Goal: Contribute content: Contribute content

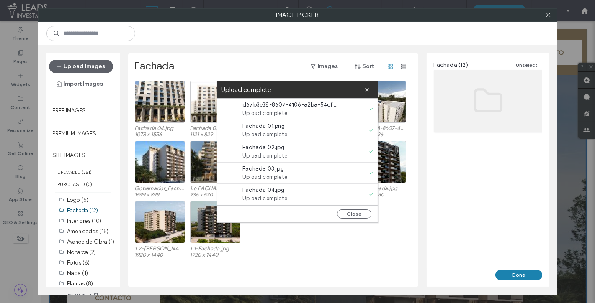
scroll to position [108, 0]
click at [368, 90] on icon at bounding box center [366, 89] width 5 height 5
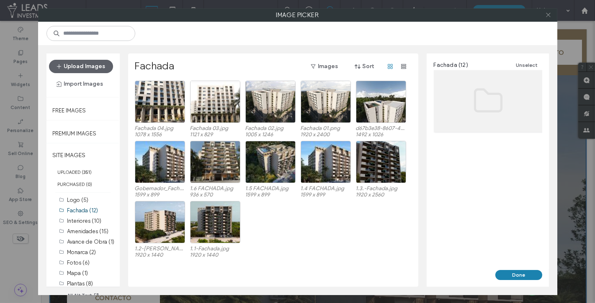
click at [548, 16] on icon at bounding box center [548, 15] width 6 height 6
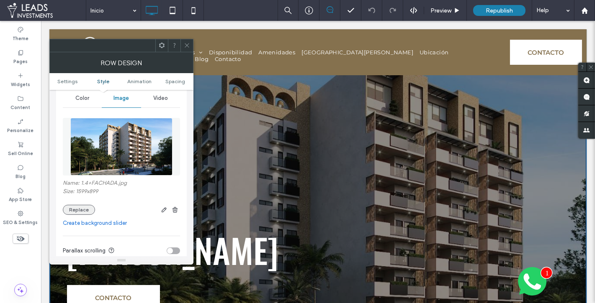
click at [78, 207] on button "Replace" at bounding box center [79, 210] width 32 height 10
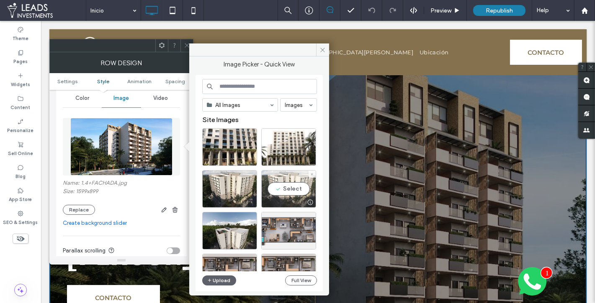
click at [292, 187] on div "Select" at bounding box center [288, 189] width 55 height 38
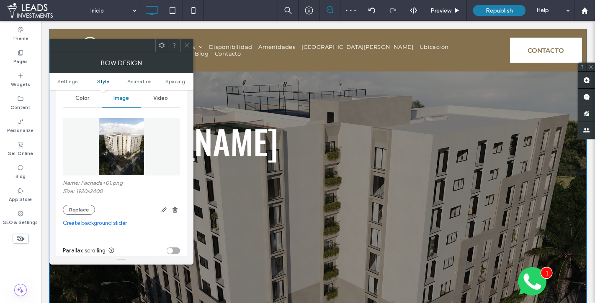
scroll to position [113, 0]
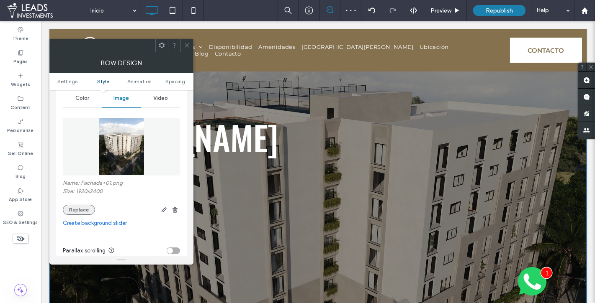
click at [78, 208] on button "Replace" at bounding box center [79, 210] width 32 height 10
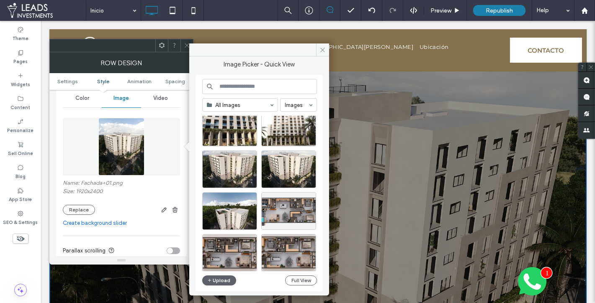
scroll to position [35, 0]
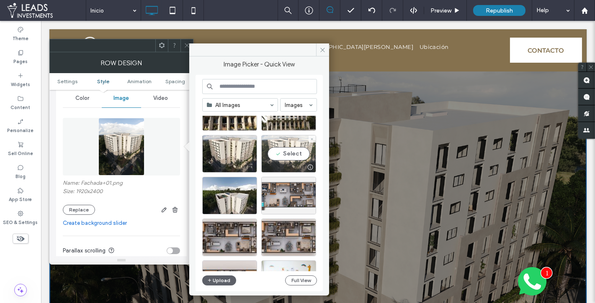
click at [293, 155] on div "Select" at bounding box center [288, 154] width 55 height 38
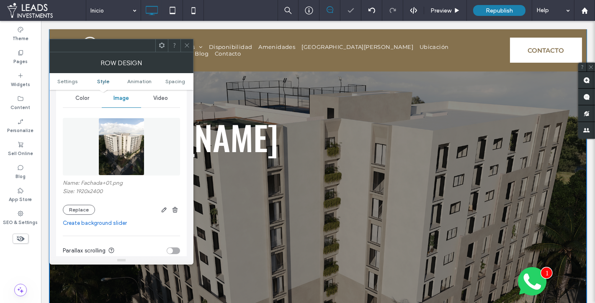
scroll to position [0, 0]
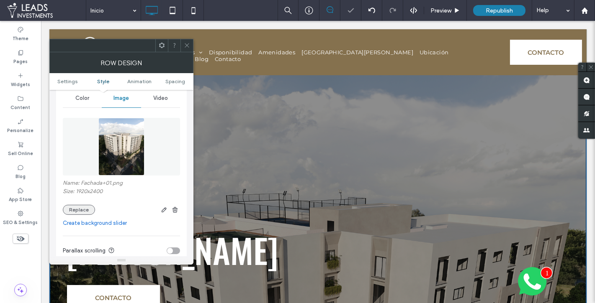
click at [68, 206] on button "Replace" at bounding box center [79, 210] width 32 height 10
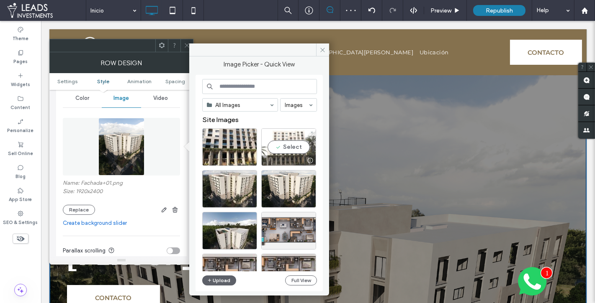
click at [295, 144] on div "Select" at bounding box center [288, 147] width 55 height 38
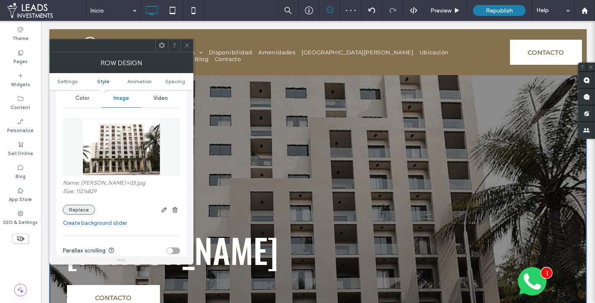
click at [76, 209] on button "Replace" at bounding box center [79, 210] width 32 height 10
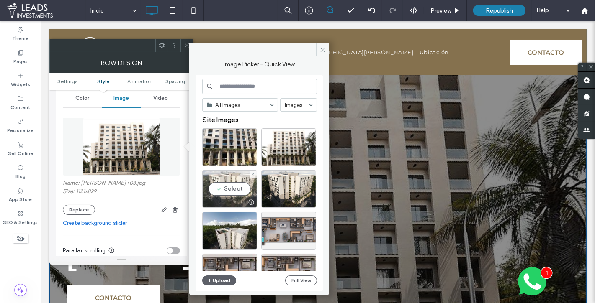
click at [229, 188] on div "Select" at bounding box center [229, 189] width 55 height 38
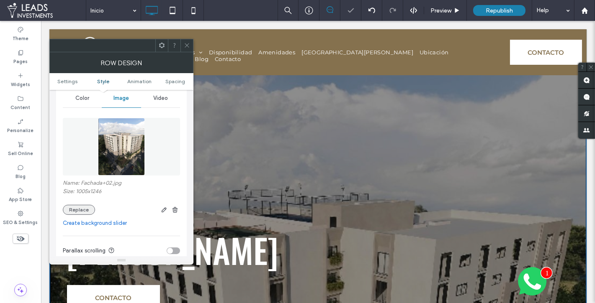
click at [72, 207] on button "Replace" at bounding box center [79, 210] width 32 height 10
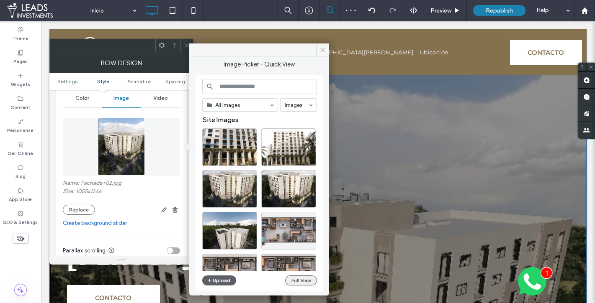
click at [311, 279] on button "Full View" at bounding box center [301, 281] width 32 height 10
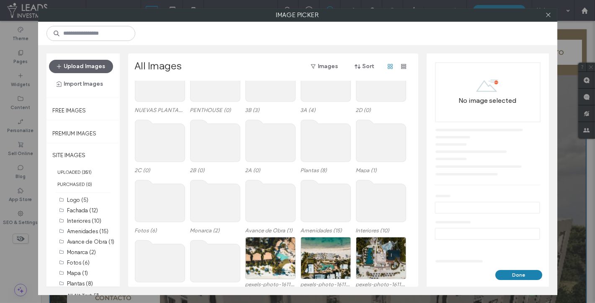
scroll to position [59, 0]
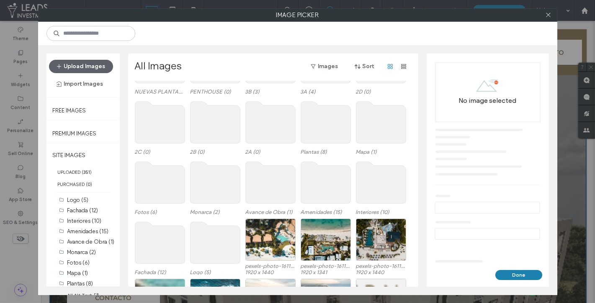
click at [155, 235] on use at bounding box center [160, 243] width 50 height 42
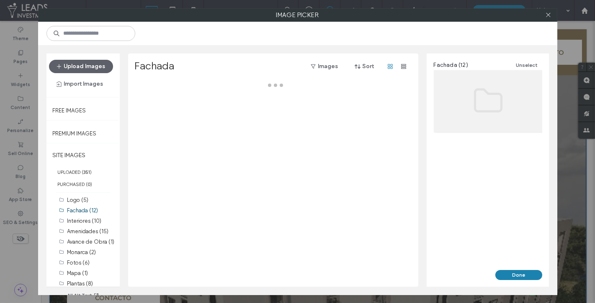
click at [155, 235] on div at bounding box center [275, 184] width 281 height 206
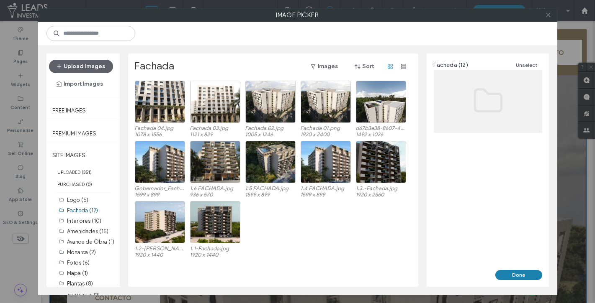
click at [550, 15] on icon at bounding box center [548, 15] width 6 height 6
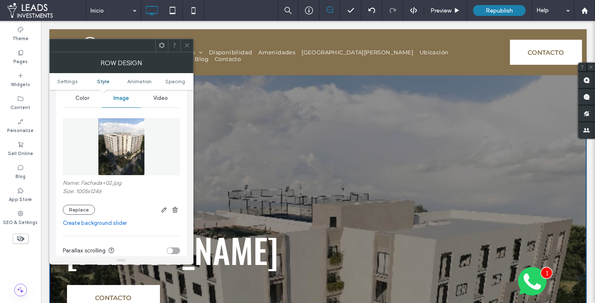
click at [86, 203] on div "Name: Fachada+02.jpg Size: 1005x1246 Replace" at bounding box center [121, 197] width 117 height 35
click at [79, 207] on button "Replace" at bounding box center [79, 210] width 32 height 10
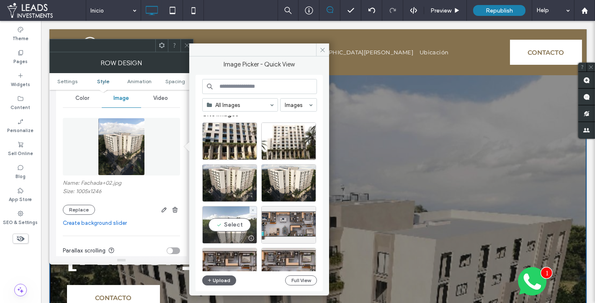
scroll to position [0, 0]
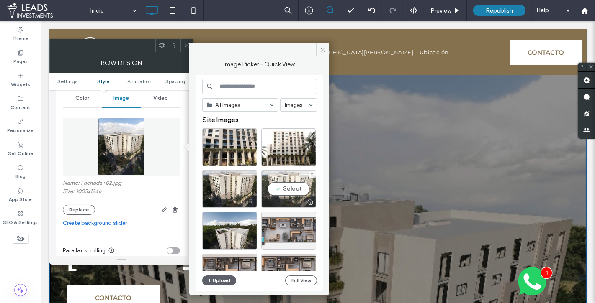
click at [295, 190] on div "Select" at bounding box center [288, 189] width 55 height 38
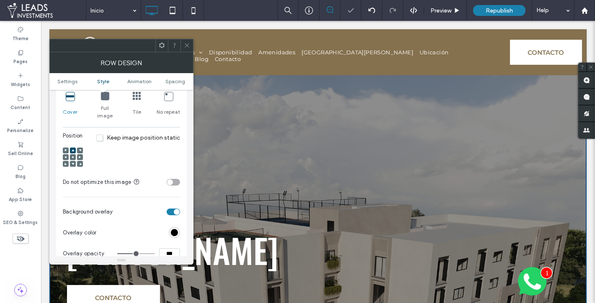
scroll to position [301, 0]
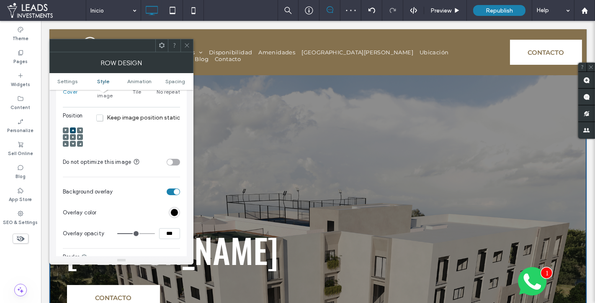
click at [74, 136] on icon at bounding box center [73, 137] width 3 height 3
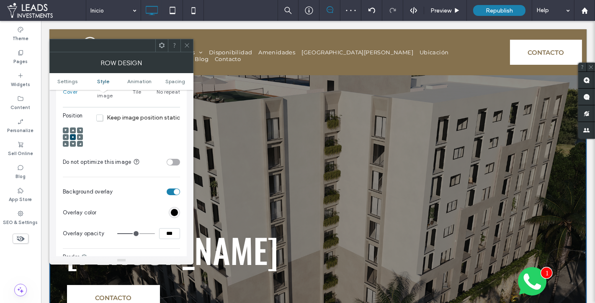
click at [187, 46] on icon at bounding box center [187, 45] width 6 height 6
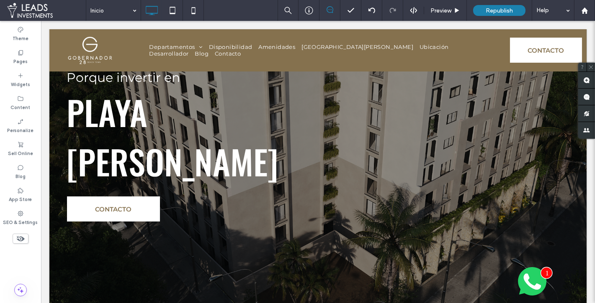
scroll to position [66, 0]
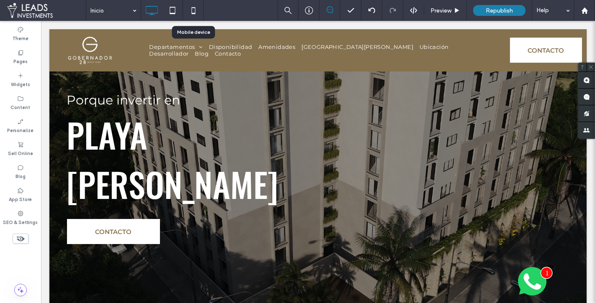
drag, startPoint x: 195, startPoint y: 10, endPoint x: 228, endPoint y: 22, distance: 34.8
click at [195, 10] on icon at bounding box center [193, 10] width 17 height 17
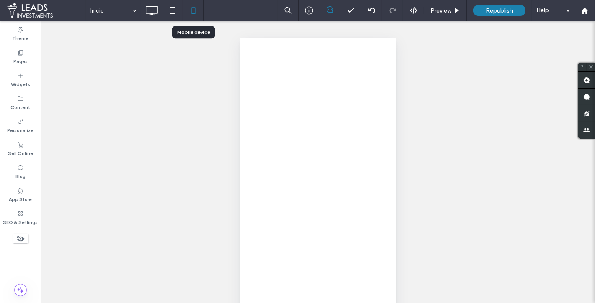
scroll to position [0, 0]
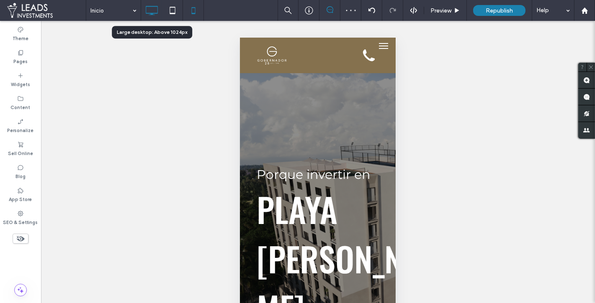
click at [150, 10] on icon at bounding box center [151, 10] width 17 height 17
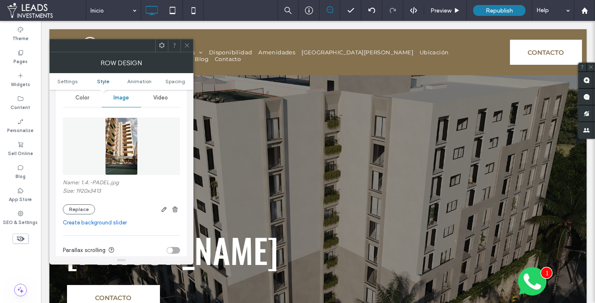
scroll to position [116, 0]
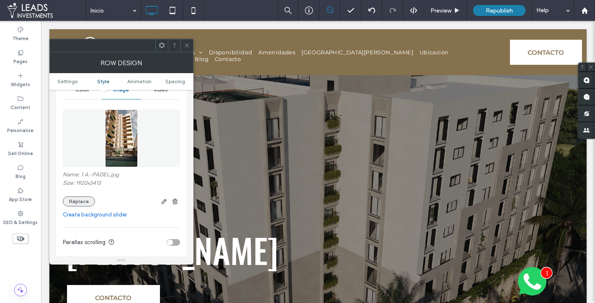
click at [71, 200] on button "Replace" at bounding box center [79, 202] width 32 height 10
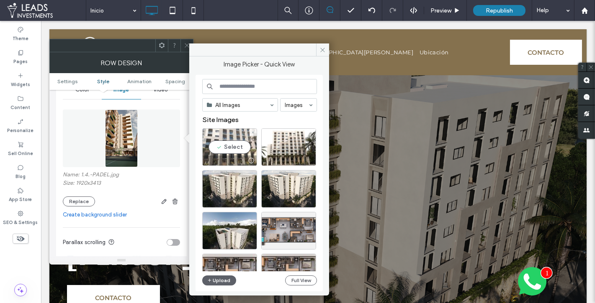
click at [236, 144] on div "Select" at bounding box center [229, 147] width 55 height 38
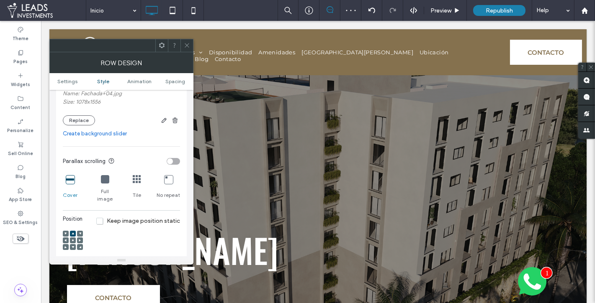
scroll to position [199, 0]
click at [72, 236] on span at bounding box center [73, 239] width 3 height 6
click at [188, 47] on icon at bounding box center [187, 45] width 6 height 6
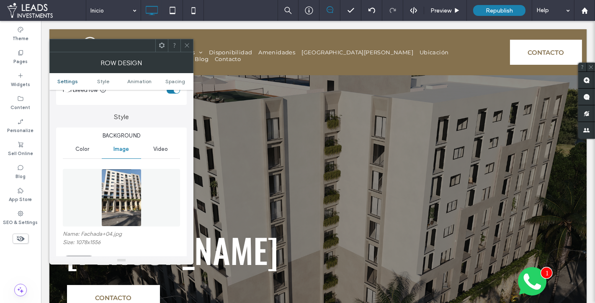
scroll to position [84, 0]
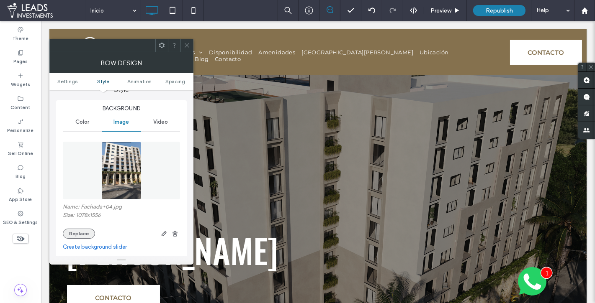
click at [77, 234] on button "Replace" at bounding box center [79, 234] width 32 height 10
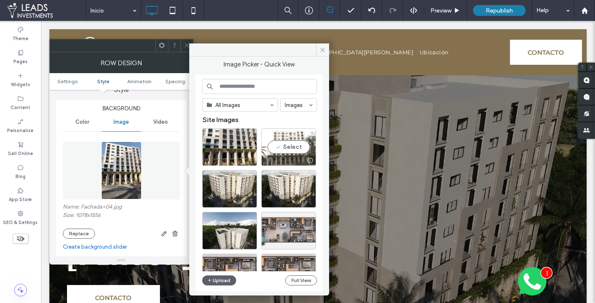
click at [299, 144] on div "Select" at bounding box center [288, 147] width 55 height 38
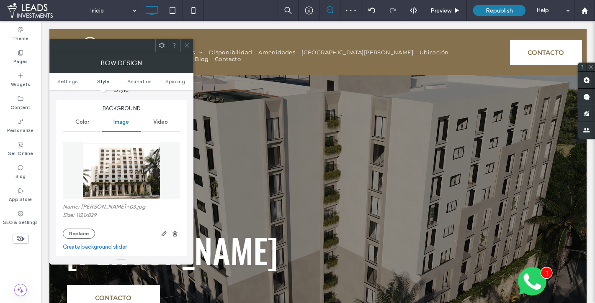
click at [187, 44] on icon at bounding box center [187, 45] width 6 height 6
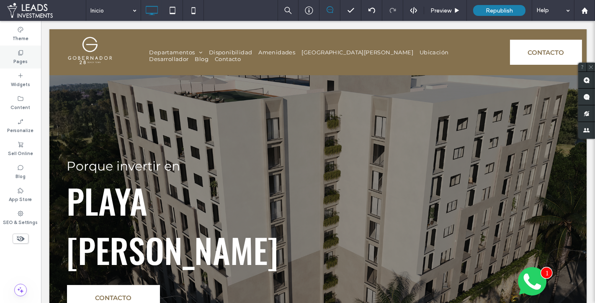
click at [29, 52] on div "Pages" at bounding box center [20, 57] width 41 height 23
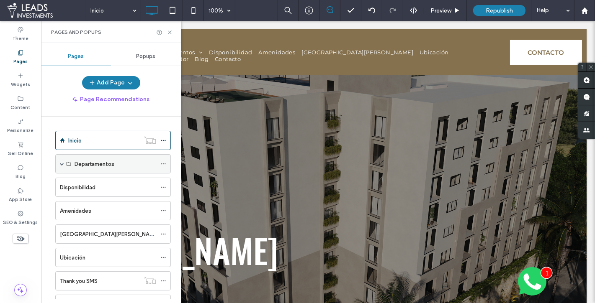
click at [62, 163] on span at bounding box center [62, 164] width 4 height 4
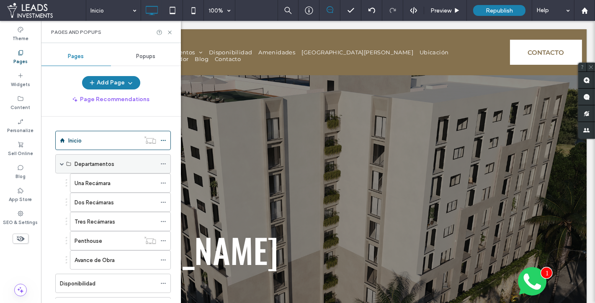
click at [59, 162] on div "Departamentos" at bounding box center [113, 163] width 116 height 19
click at [62, 163] on span at bounding box center [62, 164] width 4 height 4
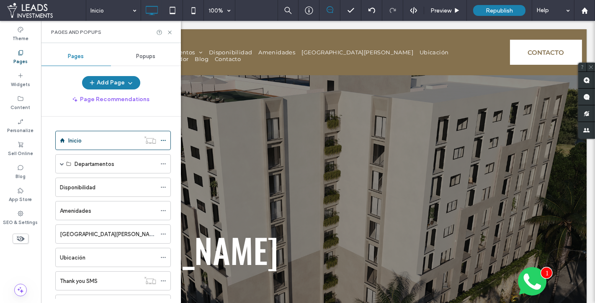
click at [98, 188] on div "Disponibilidad" at bounding box center [108, 187] width 96 height 9
click at [171, 32] on icon at bounding box center [170, 32] width 6 height 6
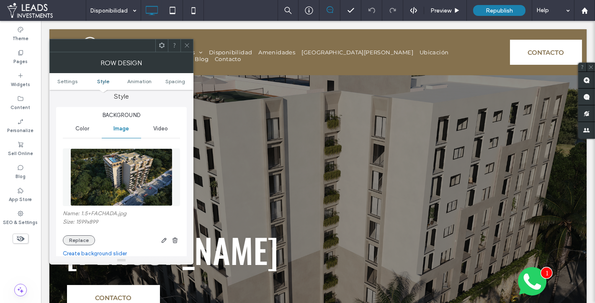
scroll to position [89, 0]
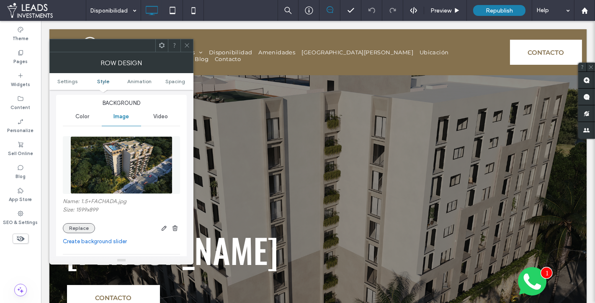
click at [81, 228] on button "Replace" at bounding box center [79, 228] width 32 height 10
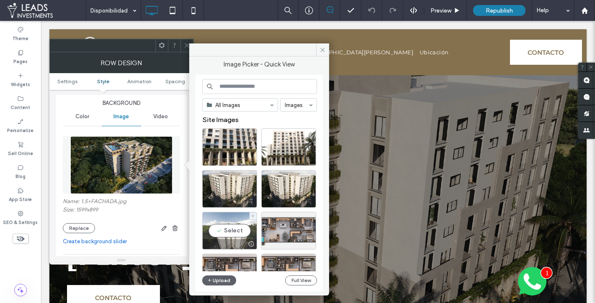
click at [234, 229] on div "Select" at bounding box center [229, 231] width 55 height 38
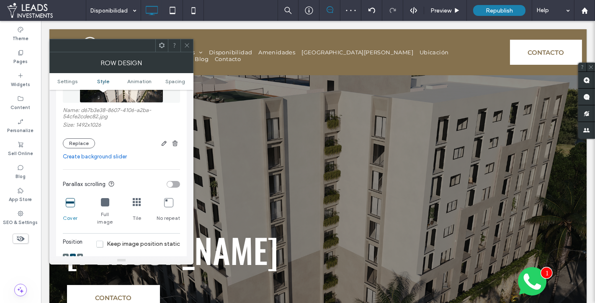
scroll to position [184, 0]
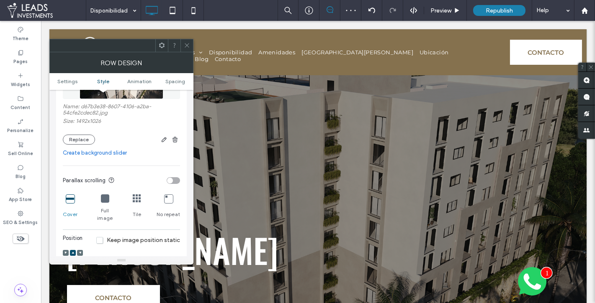
click at [75, 257] on div at bounding box center [73, 260] width 6 height 6
drag, startPoint x: 72, startPoint y: 251, endPoint x: 84, endPoint y: 249, distance: 12.4
click at [72, 259] on use at bounding box center [73, 260] width 2 height 2
click at [188, 44] on use at bounding box center [187, 46] width 4 height 4
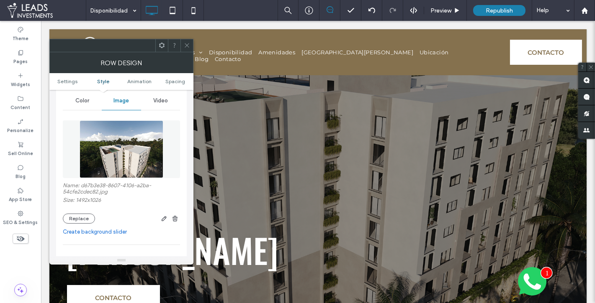
scroll to position [109, 0]
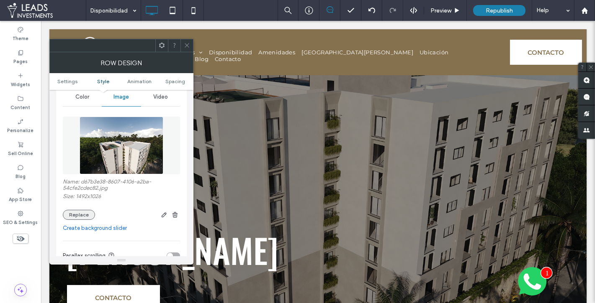
click at [77, 210] on button "Replace" at bounding box center [79, 215] width 32 height 10
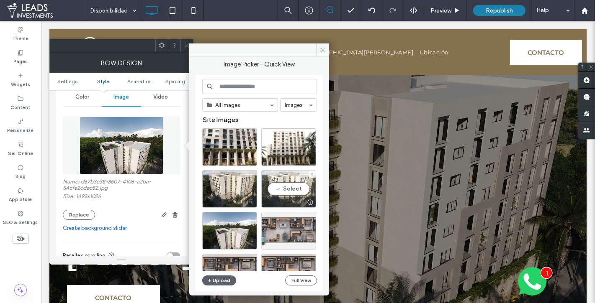
click at [303, 193] on div "Select" at bounding box center [288, 189] width 55 height 38
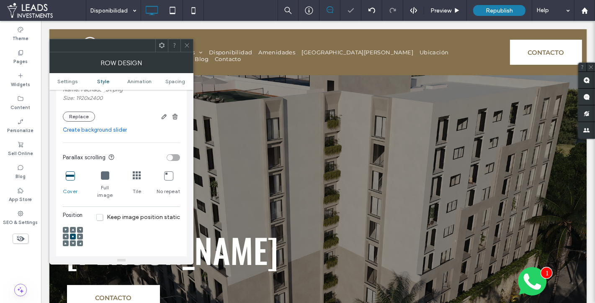
scroll to position [204, 0]
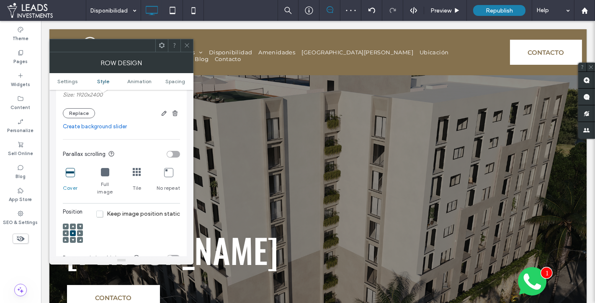
click at [73, 226] on use at bounding box center [73, 227] width 3 height 2
click at [75, 227] on div at bounding box center [73, 234] width 20 height 20
click at [74, 231] on div at bounding box center [73, 234] width 6 height 6
drag, startPoint x: 72, startPoint y: 225, endPoint x: 80, endPoint y: 225, distance: 7.5
click at [72, 233] on use at bounding box center [73, 234] width 2 height 2
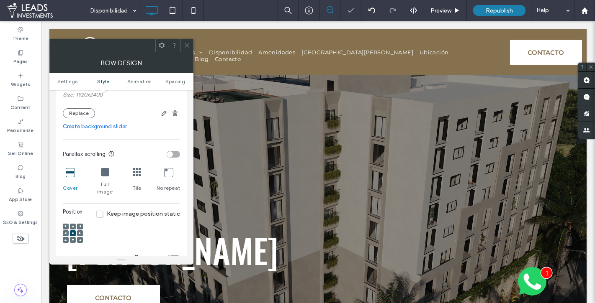
click at [189, 44] on icon at bounding box center [187, 45] width 6 height 6
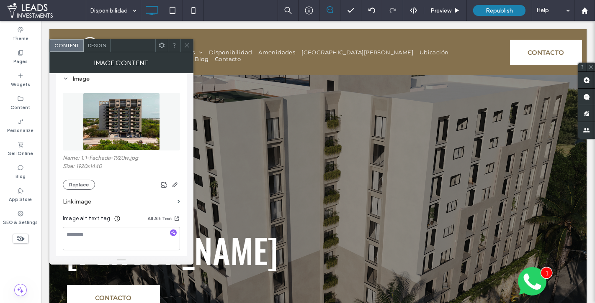
scroll to position [89, 0]
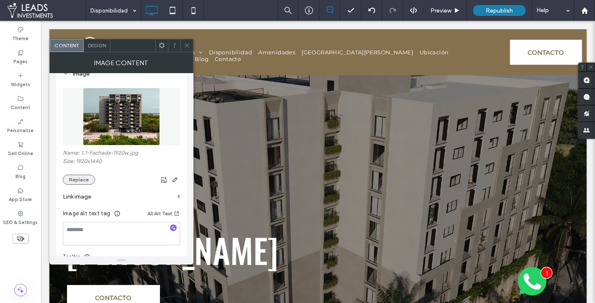
click at [78, 177] on button "Replace" at bounding box center [79, 180] width 32 height 10
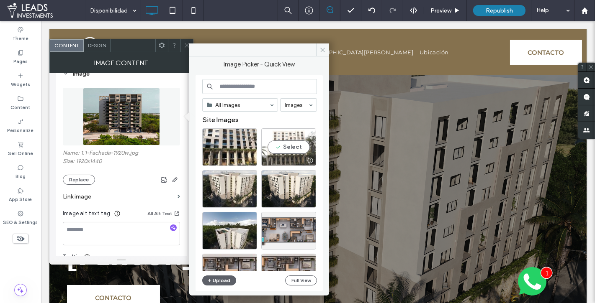
click at [285, 146] on div "Select" at bounding box center [288, 147] width 55 height 38
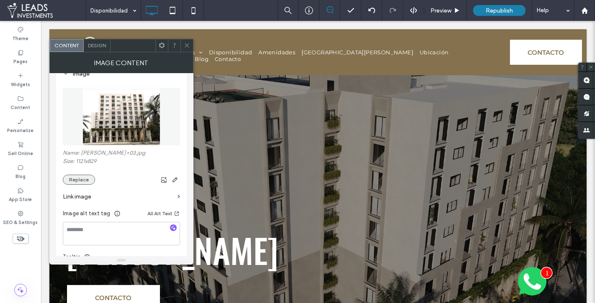
drag, startPoint x: 62, startPoint y: 177, endPoint x: 70, endPoint y: 178, distance: 8.0
click at [62, 177] on div "Image Name: Fachada+03.jpg Size: 1121x829 Replace Link image Image alt text tag…" at bounding box center [121, 187] width 131 height 246
click at [72, 178] on button "Replace" at bounding box center [79, 180] width 32 height 10
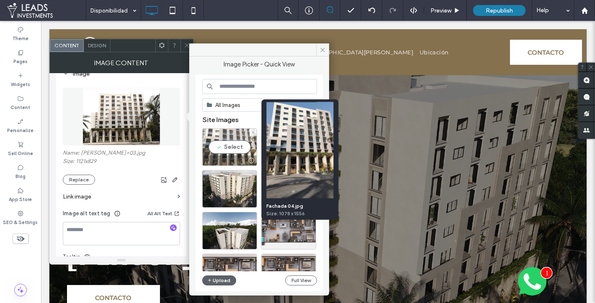
click at [235, 150] on div "Select" at bounding box center [229, 147] width 55 height 38
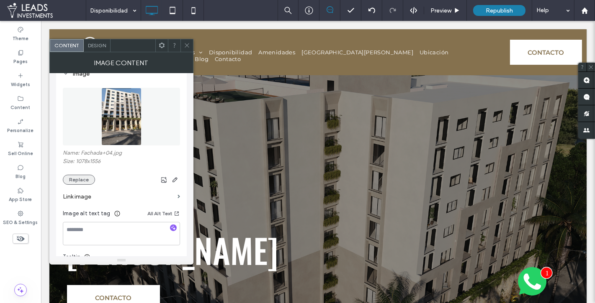
click at [78, 177] on button "Replace" at bounding box center [79, 180] width 32 height 10
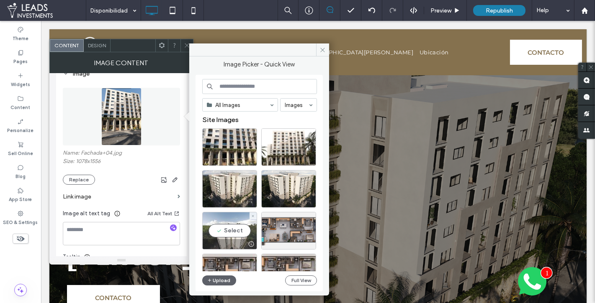
click at [237, 233] on div "Select" at bounding box center [229, 231] width 55 height 38
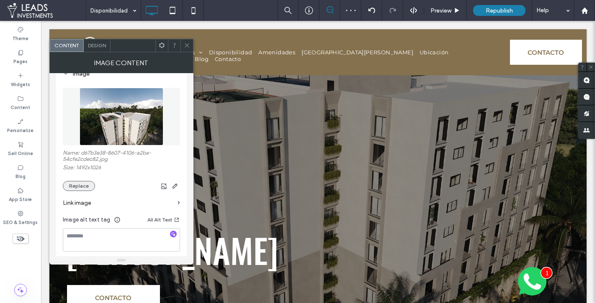
click at [84, 183] on button "Replace" at bounding box center [79, 186] width 32 height 10
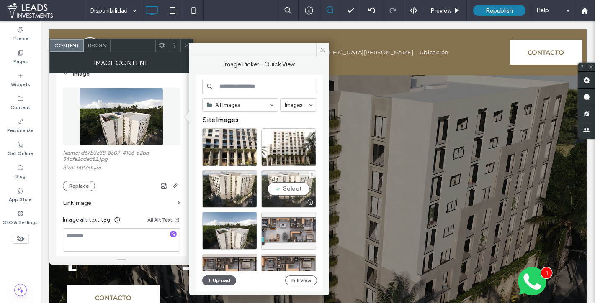
click at [290, 198] on div at bounding box center [289, 203] width 54 height 10
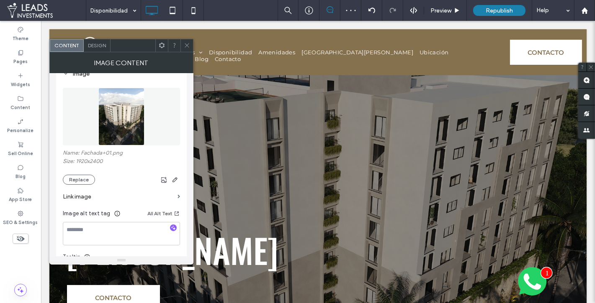
click at [187, 44] on icon at bounding box center [187, 45] width 6 height 6
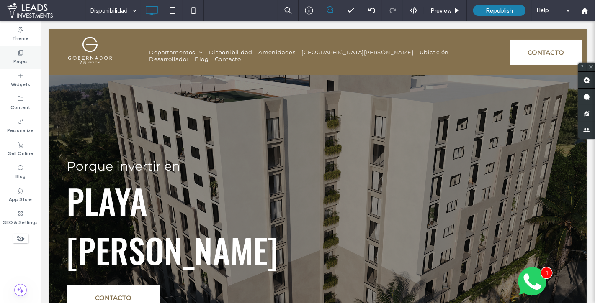
drag, startPoint x: 34, startPoint y: 54, endPoint x: 30, endPoint y: 49, distance: 6.9
click at [35, 54] on div "Pages" at bounding box center [20, 57] width 41 height 23
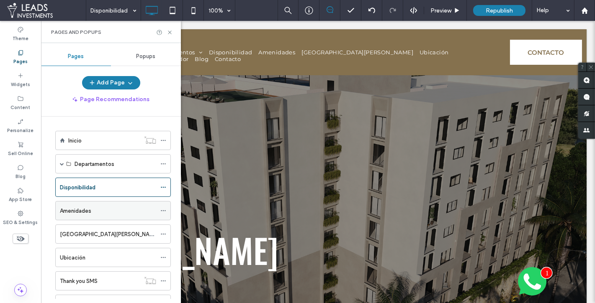
click at [95, 210] on div "Amenidades" at bounding box center [108, 211] width 96 height 9
click at [169, 32] on icon at bounding box center [170, 32] width 6 height 6
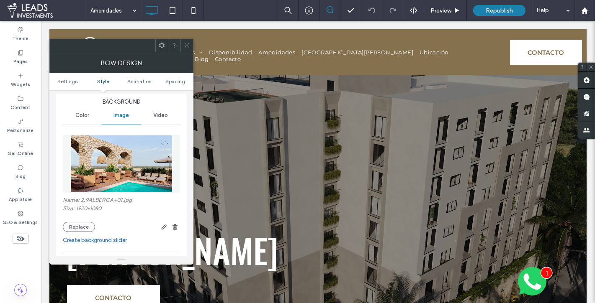
scroll to position [97, 0]
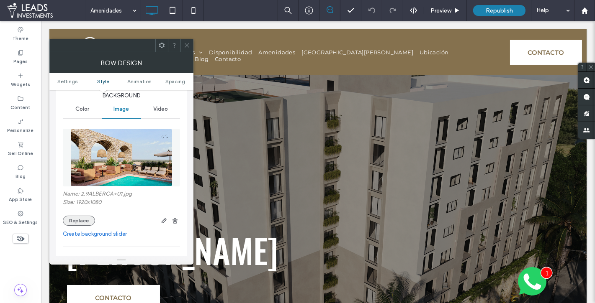
click at [75, 220] on button "Replace" at bounding box center [79, 221] width 32 height 10
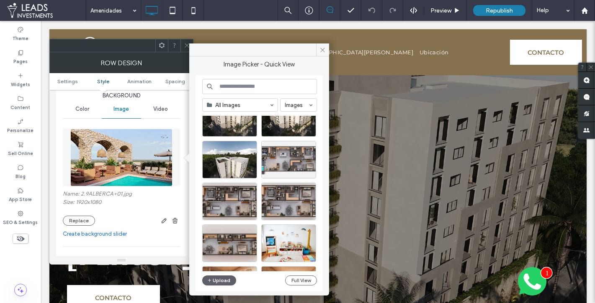
scroll to position [74, 0]
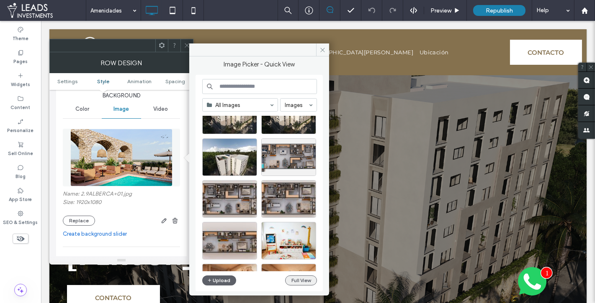
click at [298, 281] on button "Full View" at bounding box center [301, 281] width 32 height 10
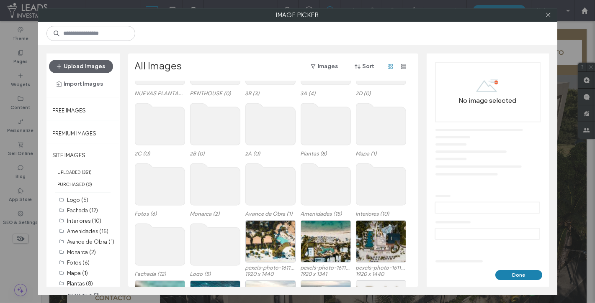
scroll to position [59, 0]
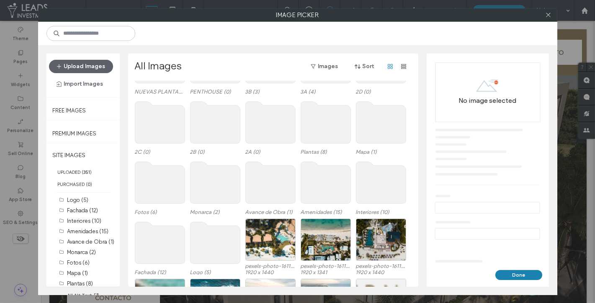
click at [324, 191] on div "Site Images NUEVAS PLANTAS (4) PENTHOUSE (0) 3B (3) 3A (4) 2D (0) 2C (0) 2B (0)…" at bounding box center [275, 184] width 281 height 206
click at [319, 185] on use at bounding box center [326, 183] width 50 height 42
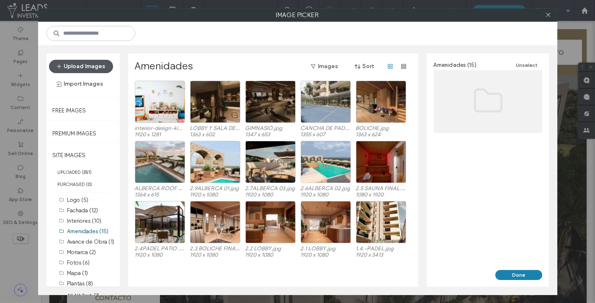
click at [81, 64] on button "Upload Images" at bounding box center [81, 66] width 64 height 13
click at [87, 219] on label "Interiores (10)" at bounding box center [84, 221] width 34 height 6
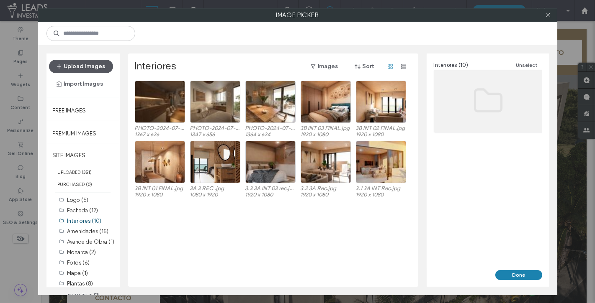
click at [90, 66] on button "Upload Images" at bounding box center [81, 66] width 64 height 13
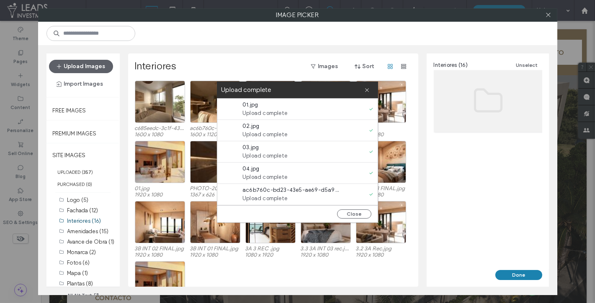
click at [372, 87] on div "Upload complete" at bounding box center [297, 90] width 161 height 17
click at [356, 212] on button "Close" at bounding box center [354, 214] width 34 height 9
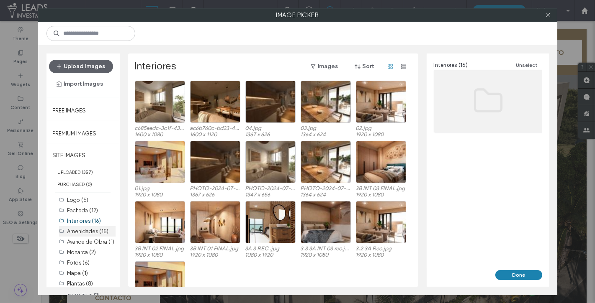
click at [90, 229] on label "Amenidades (15)" at bounding box center [87, 232] width 41 height 6
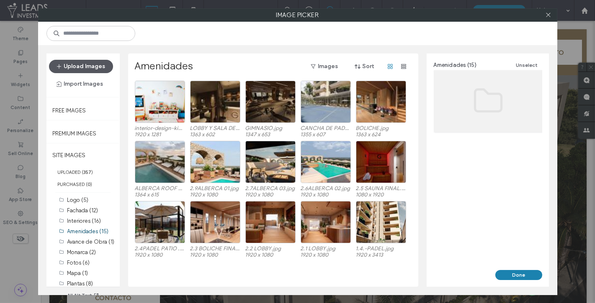
click at [93, 65] on button "Upload Images" at bounding box center [81, 66] width 64 height 13
click at [80, 221] on label "Interiores (16)" at bounding box center [84, 221] width 34 height 6
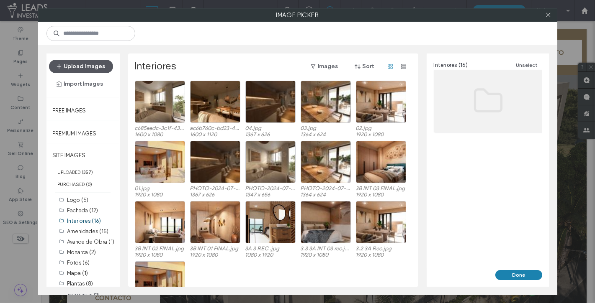
click at [96, 63] on button "Upload Images" at bounding box center [81, 66] width 64 height 13
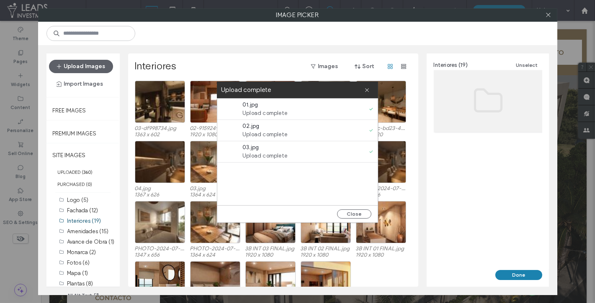
click at [397, 260] on div "PHOTO-2024-07-21-21-00-14.jpg 1347 x 656 PHOTO-2024-07-21-21-00-13.jpg 1364 x 6…" at bounding box center [275, 231] width 281 height 60
click at [368, 91] on use at bounding box center [367, 90] width 4 height 4
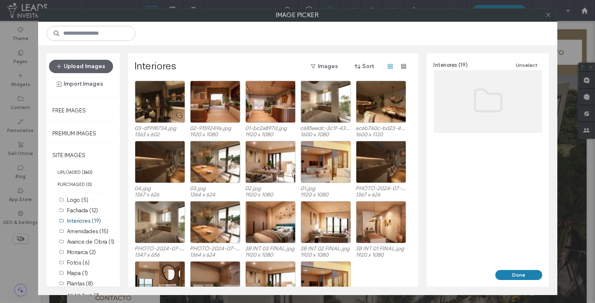
click at [548, 15] on use at bounding box center [548, 15] width 4 height 4
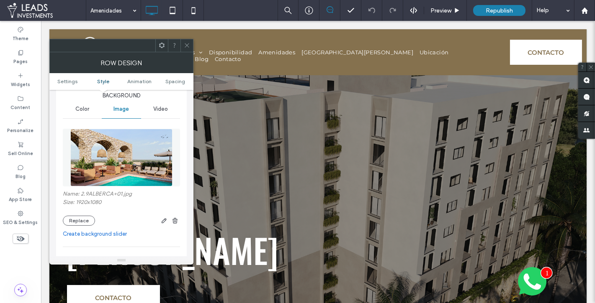
click at [187, 44] on icon at bounding box center [187, 45] width 6 height 6
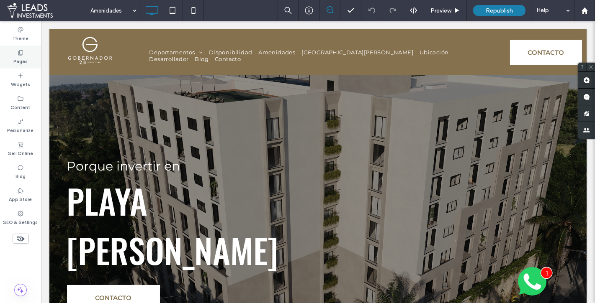
click at [31, 54] on div "Pages" at bounding box center [20, 57] width 41 height 23
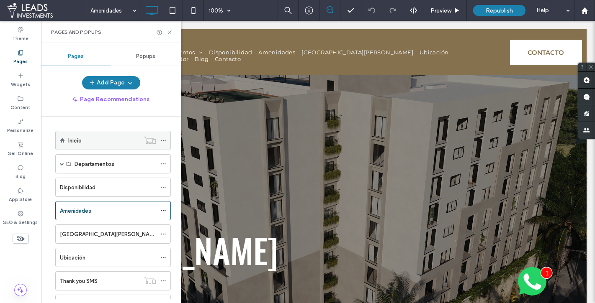
click at [100, 139] on div "Inicio" at bounding box center [104, 140] width 72 height 9
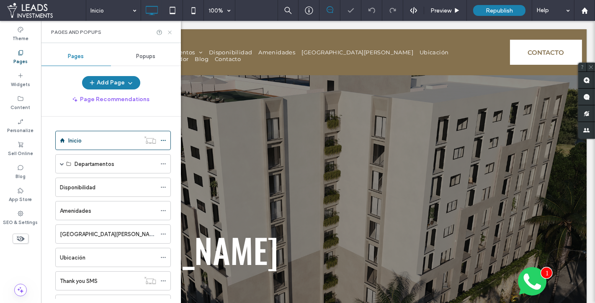
click at [172, 31] on icon at bounding box center [170, 32] width 6 height 6
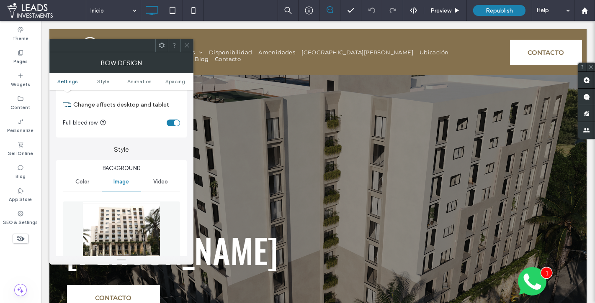
scroll to position [74, 0]
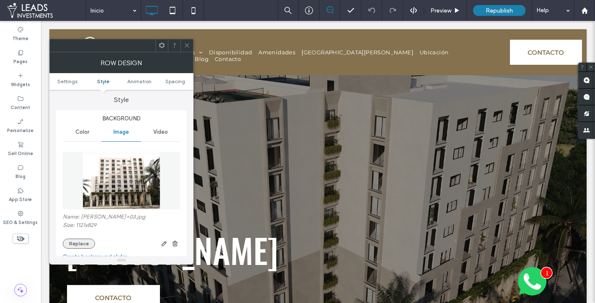
click at [76, 240] on button "Replace" at bounding box center [79, 244] width 32 height 10
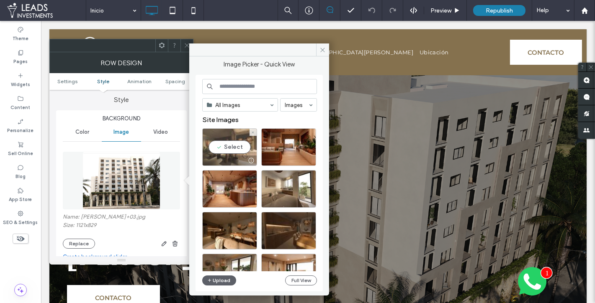
click at [221, 148] on div "Select" at bounding box center [229, 147] width 55 height 38
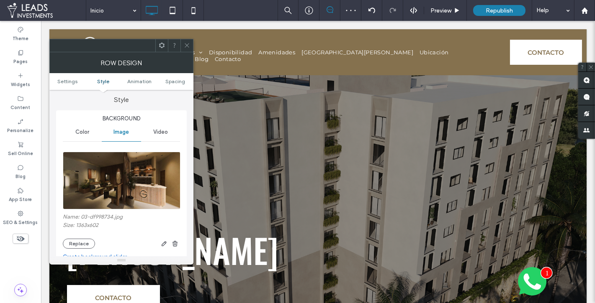
click at [190, 46] on div at bounding box center [186, 45] width 13 height 13
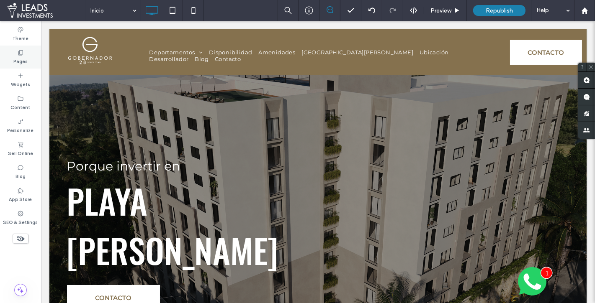
click at [27, 54] on div "Pages" at bounding box center [20, 57] width 41 height 23
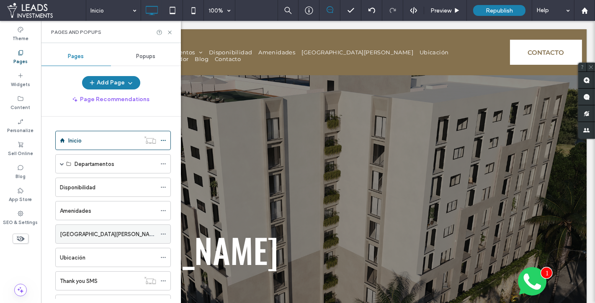
scroll to position [15, 0]
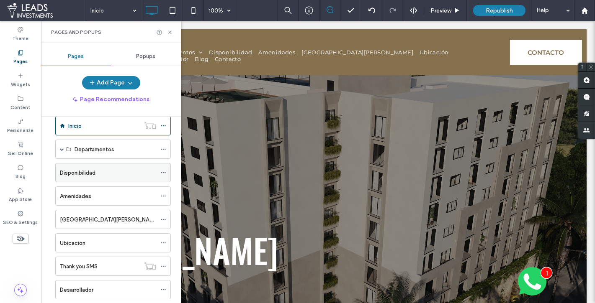
click at [89, 169] on label "Disponibilidad" at bounding box center [78, 173] width 36 height 15
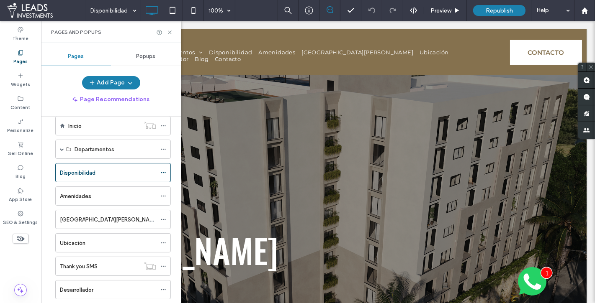
click at [80, 195] on label "Amenidades" at bounding box center [75, 196] width 31 height 15
click at [170, 31] on icon at bounding box center [170, 32] width 6 height 6
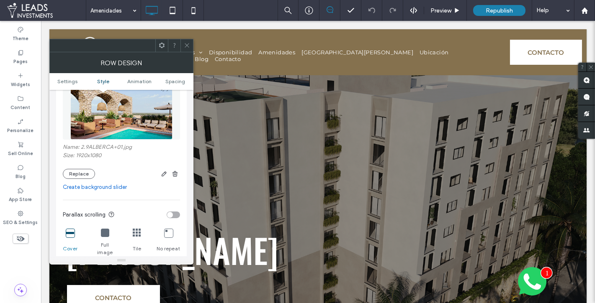
scroll to position [148, 0]
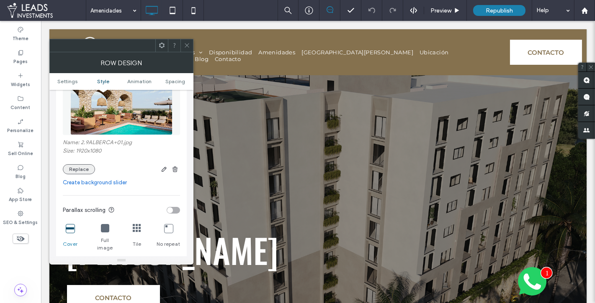
click at [75, 165] on button "Replace" at bounding box center [79, 169] width 32 height 10
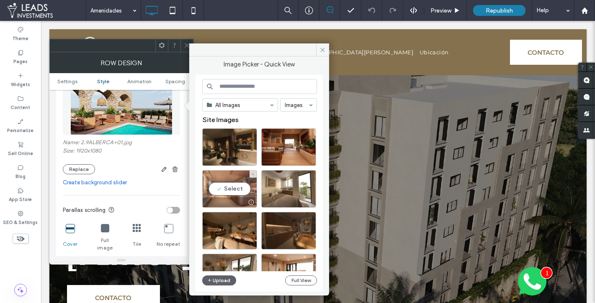
click at [226, 195] on div "Select" at bounding box center [229, 189] width 55 height 38
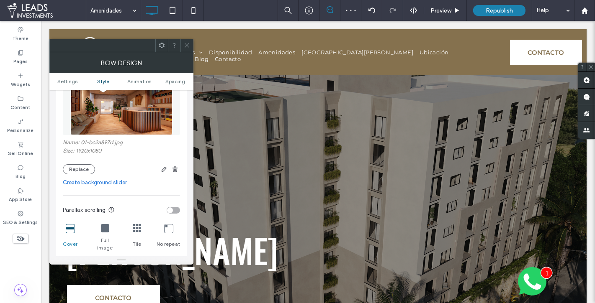
click at [187, 43] on icon at bounding box center [187, 45] width 6 height 6
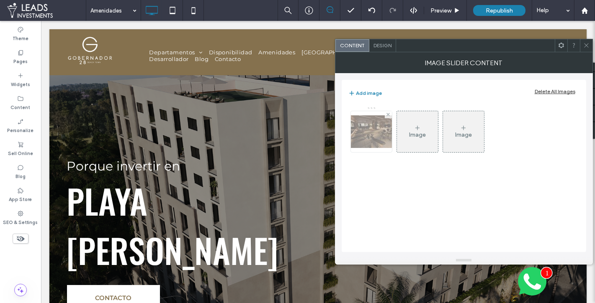
click at [370, 132] on img at bounding box center [371, 132] width 67 height 33
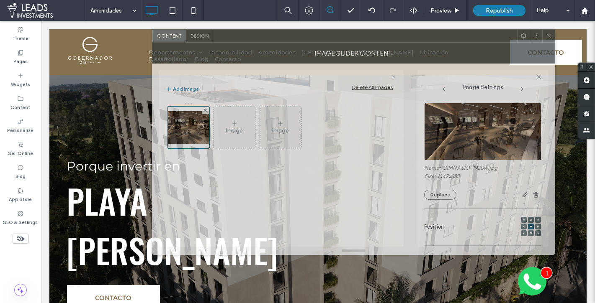
drag, startPoint x: 458, startPoint y: 44, endPoint x: 419, endPoint y: 35, distance: 39.7
click at [419, 35] on div at bounding box center [365, 36] width 304 height 13
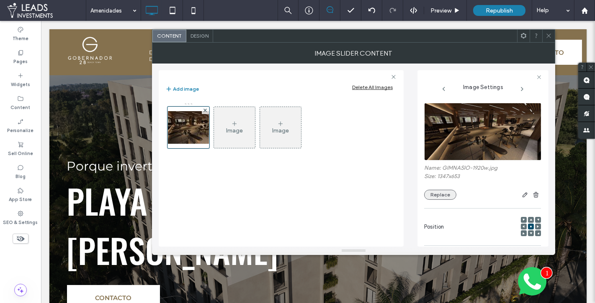
click at [435, 195] on button "Replace" at bounding box center [440, 195] width 32 height 10
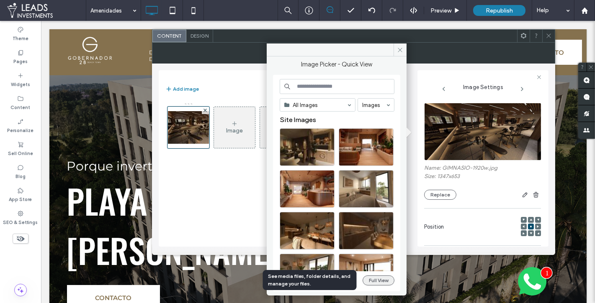
click at [375, 280] on button "Full View" at bounding box center [378, 281] width 32 height 10
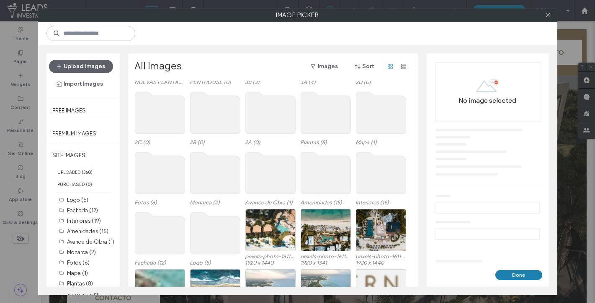
scroll to position [67, 0]
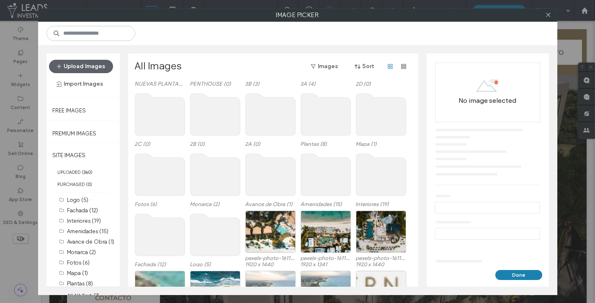
click at [326, 179] on use at bounding box center [326, 175] width 50 height 42
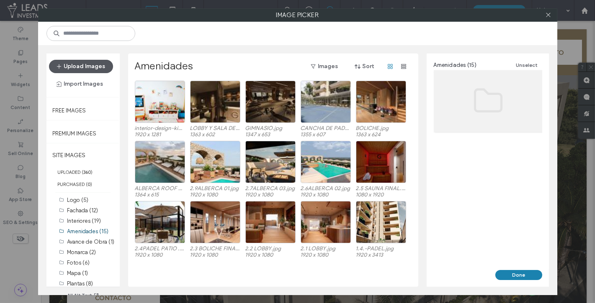
click at [98, 66] on button "Upload Images" at bounding box center [81, 66] width 64 height 13
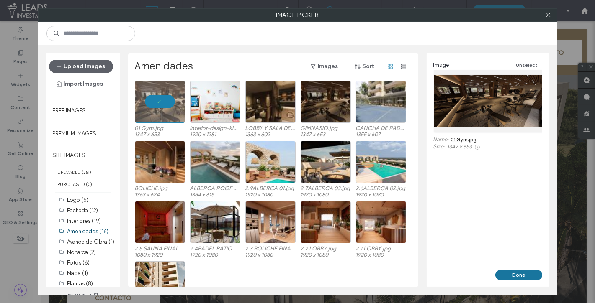
click at [521, 275] on button "Done" at bounding box center [518, 275] width 47 height 10
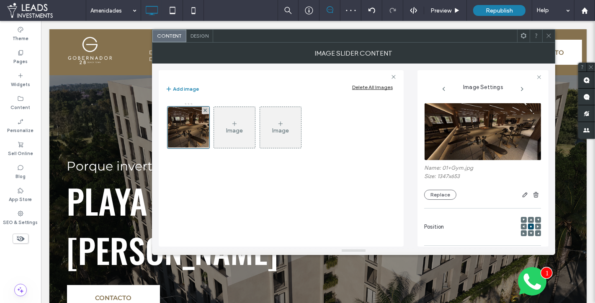
click at [550, 36] on use at bounding box center [548, 36] width 4 height 4
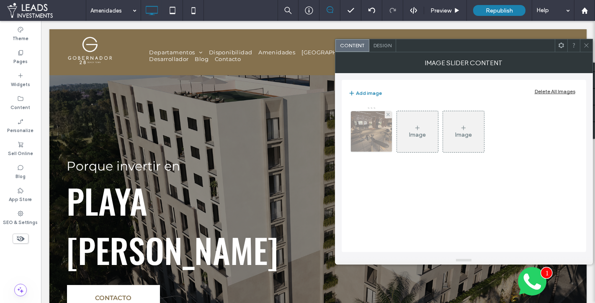
click at [378, 134] on img at bounding box center [371, 131] width 85 height 41
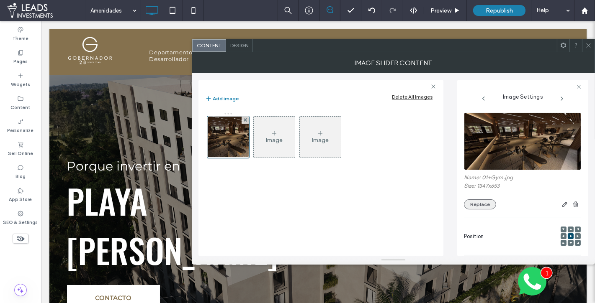
click at [478, 203] on button "Replace" at bounding box center [480, 205] width 32 height 10
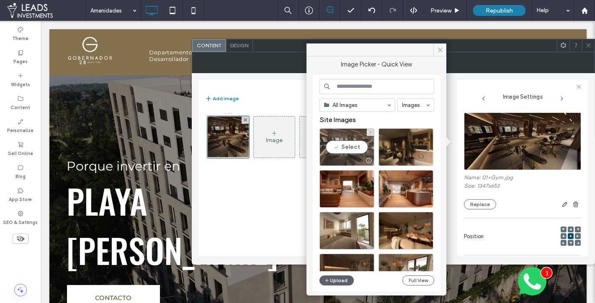
click at [345, 146] on div "Select" at bounding box center [346, 147] width 55 height 38
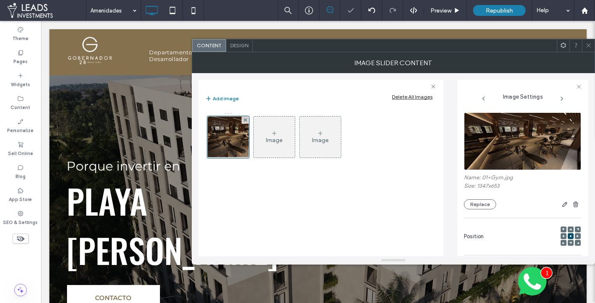
click at [593, 46] on div at bounding box center [588, 45] width 13 height 13
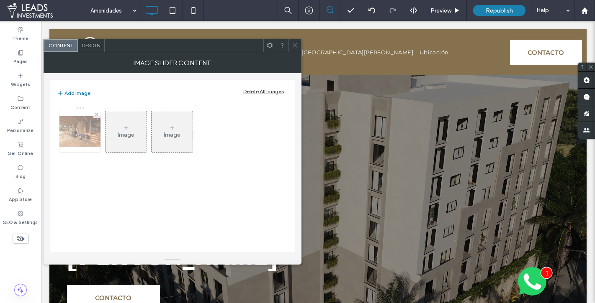
click at [93, 143] on img at bounding box center [79, 131] width 67 height 31
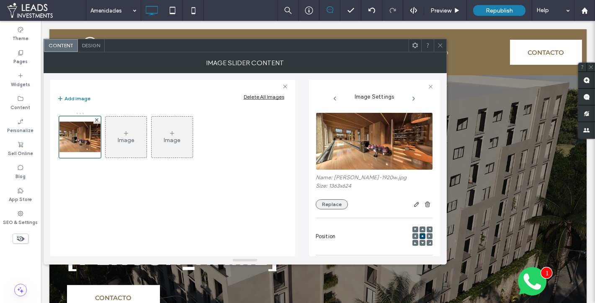
click at [338, 204] on button "Replace" at bounding box center [332, 205] width 32 height 10
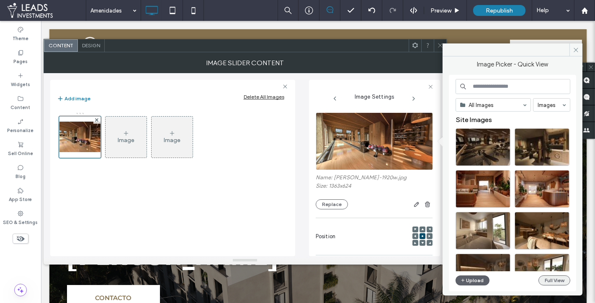
click at [559, 281] on button "Full View" at bounding box center [554, 281] width 32 height 10
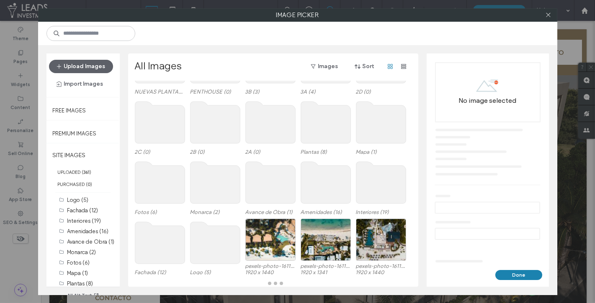
scroll to position [59, 0]
click at [261, 174] on use at bounding box center [270, 183] width 50 height 42
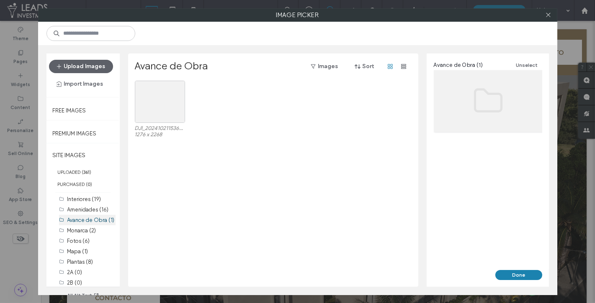
scroll to position [10, 0]
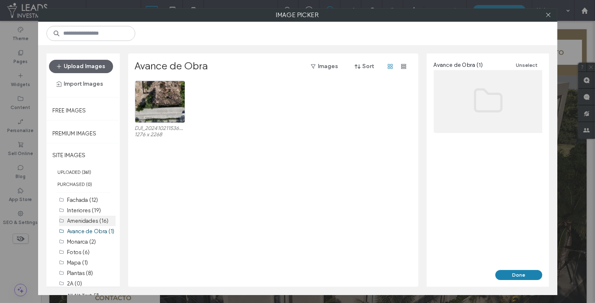
click at [91, 218] on label "Amenidades (16)" at bounding box center [87, 221] width 41 height 6
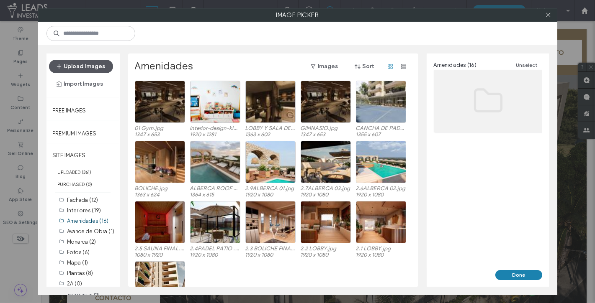
click at [93, 66] on button "Upload Images" at bounding box center [81, 66] width 64 height 13
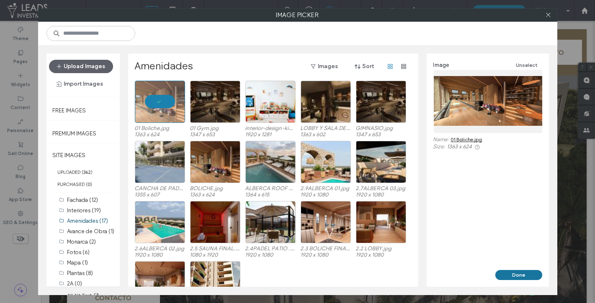
click at [512, 275] on button "Done" at bounding box center [518, 275] width 47 height 10
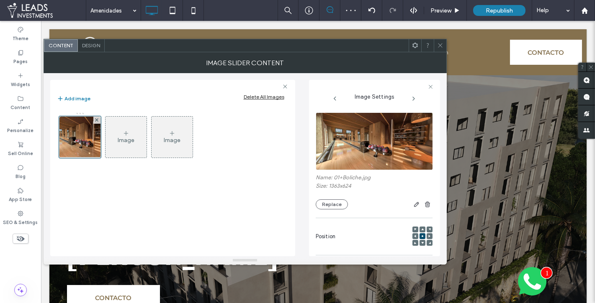
click at [439, 46] on icon at bounding box center [440, 45] width 6 height 6
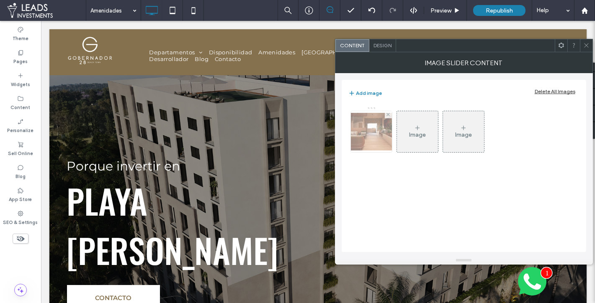
click at [372, 137] on img at bounding box center [371, 132] width 67 height 38
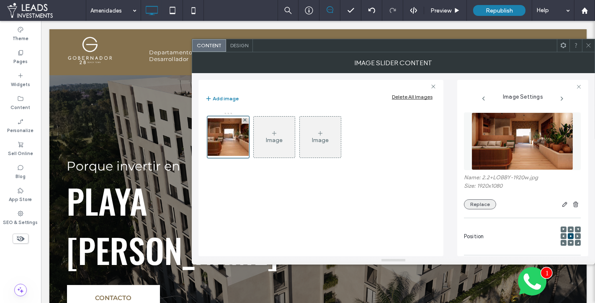
click at [488, 205] on button "Replace" at bounding box center [480, 205] width 32 height 10
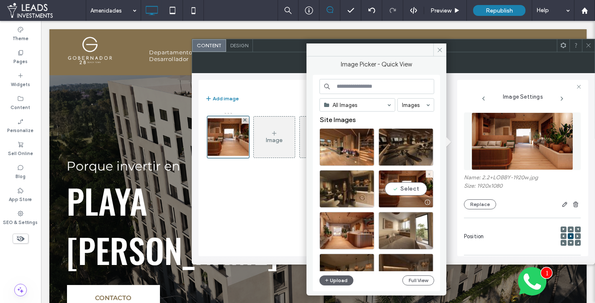
click at [416, 191] on div "Select" at bounding box center [405, 189] width 55 height 38
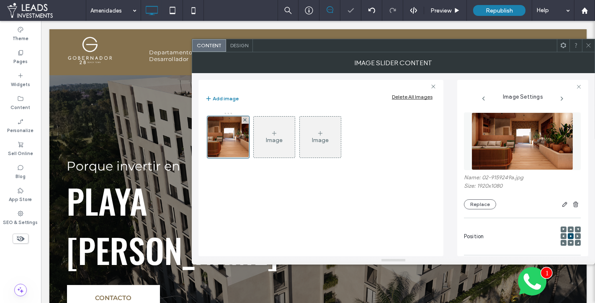
click at [588, 44] on icon at bounding box center [588, 45] width 6 height 6
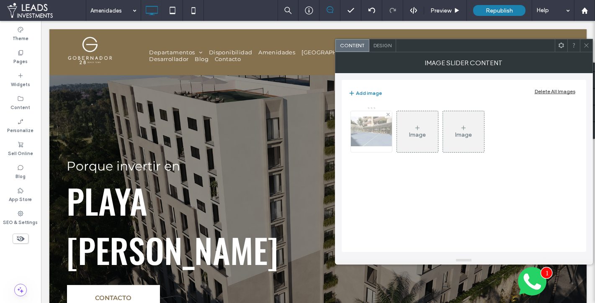
click at [376, 123] on img at bounding box center [371, 132] width 67 height 30
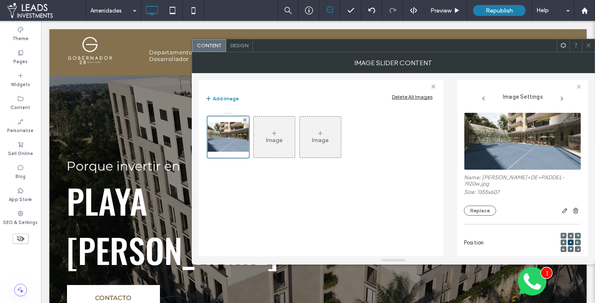
click at [473, 198] on div "Name: CANCHA+DE+PADDEL-1920w.jpg Size: 1355x607 Replace" at bounding box center [522, 195] width 117 height 41
click at [473, 206] on button "Replace" at bounding box center [480, 211] width 32 height 10
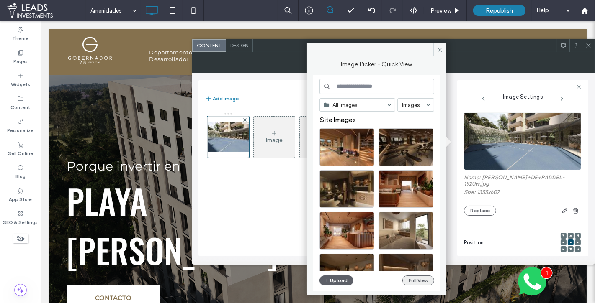
click at [420, 283] on button "Full View" at bounding box center [418, 281] width 32 height 10
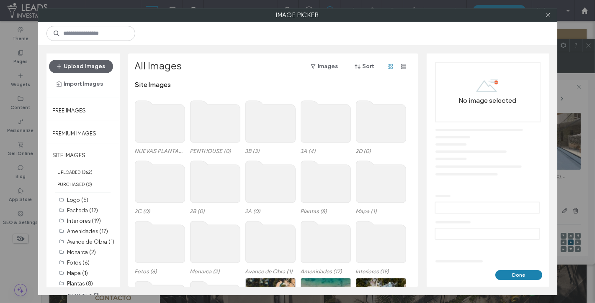
click at [322, 240] on use at bounding box center [326, 242] width 50 height 42
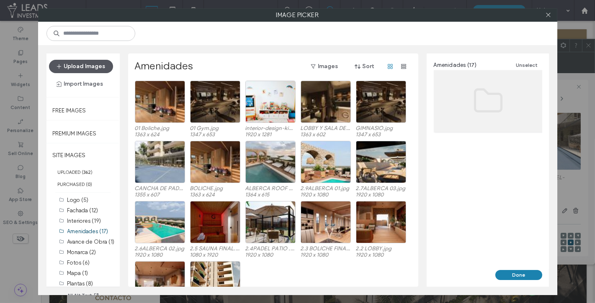
click at [98, 64] on button "Upload Images" at bounding box center [81, 66] width 64 height 13
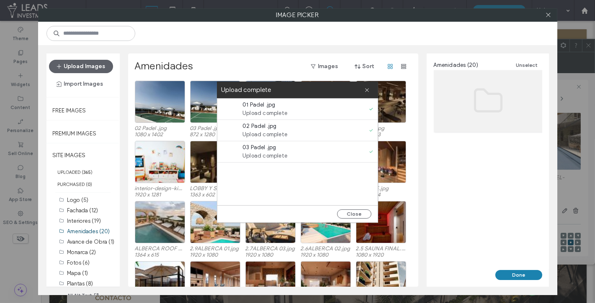
drag, startPoint x: 368, startPoint y: 89, endPoint x: 357, endPoint y: 91, distance: 11.8
click at [368, 89] on icon at bounding box center [366, 89] width 5 height 5
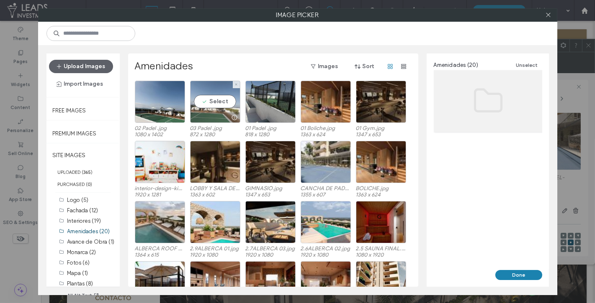
click at [211, 104] on div "Select" at bounding box center [215, 102] width 50 height 42
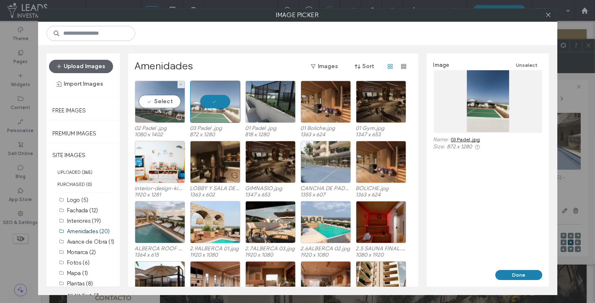
click at [149, 107] on div "Select" at bounding box center [160, 102] width 50 height 42
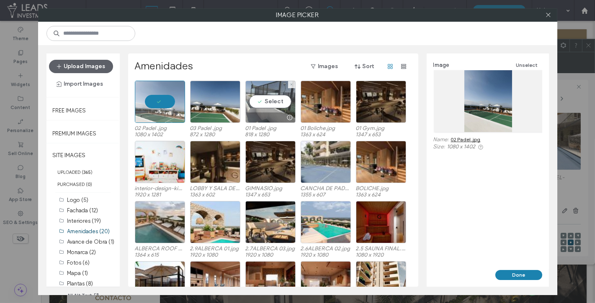
click at [259, 106] on div "Select" at bounding box center [270, 102] width 50 height 42
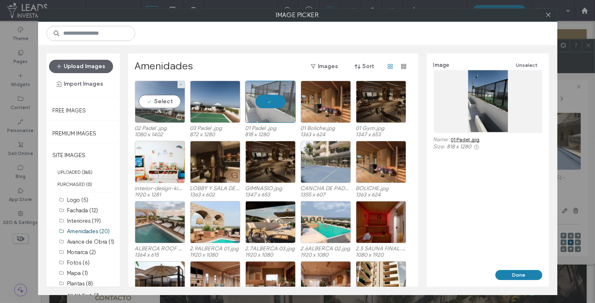
click at [154, 106] on div "Select" at bounding box center [160, 102] width 50 height 42
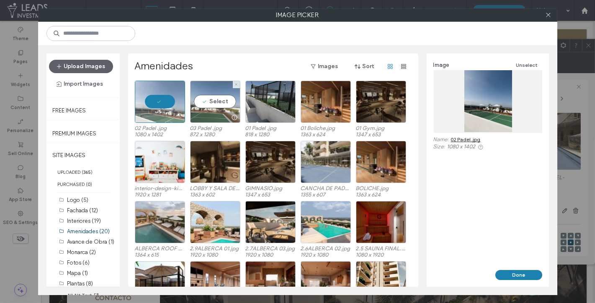
click at [199, 106] on div "Select" at bounding box center [215, 102] width 50 height 42
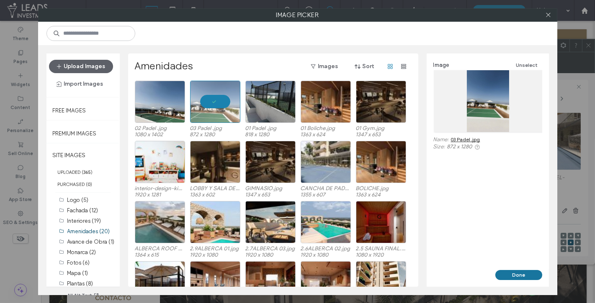
click at [503, 275] on button "Done" at bounding box center [518, 275] width 47 height 10
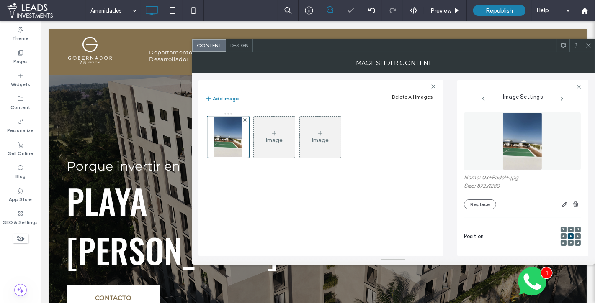
click at [586, 46] on icon at bounding box center [588, 45] width 6 height 6
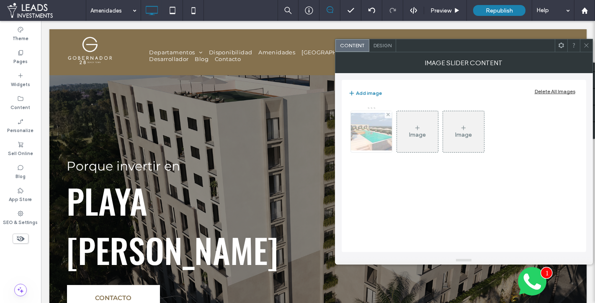
click at [378, 132] on img at bounding box center [371, 132] width 67 height 38
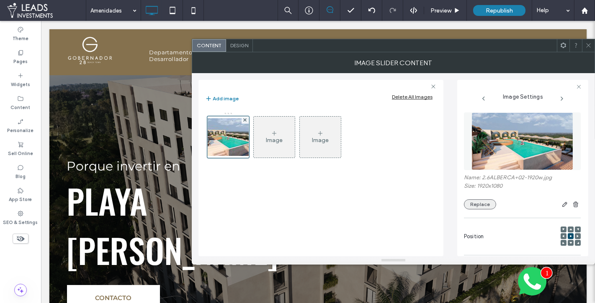
click at [473, 203] on button "Replace" at bounding box center [480, 205] width 32 height 10
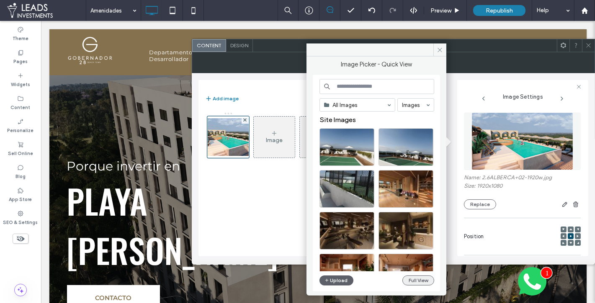
click at [410, 282] on button "Full View" at bounding box center [418, 281] width 32 height 10
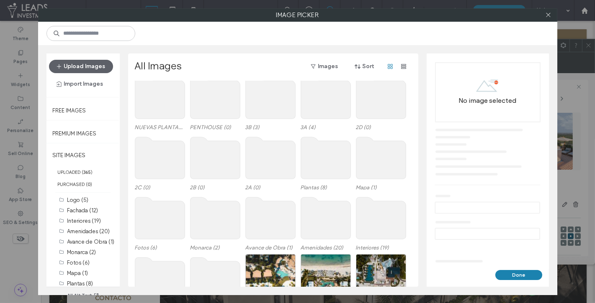
scroll to position [29, 0]
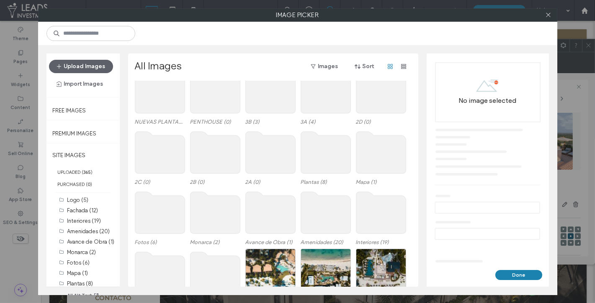
click at [310, 211] on use at bounding box center [326, 213] width 50 height 42
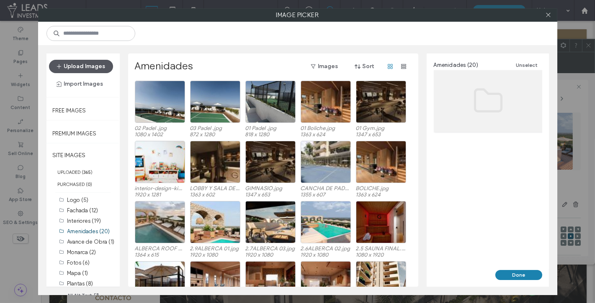
click at [97, 66] on button "Upload Images" at bounding box center [81, 66] width 64 height 13
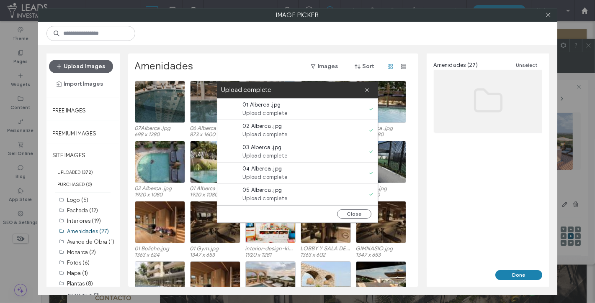
drag, startPoint x: 364, startPoint y: 89, endPoint x: 340, endPoint y: 96, distance: 25.3
click at [364, 89] on icon at bounding box center [366, 89] width 5 height 5
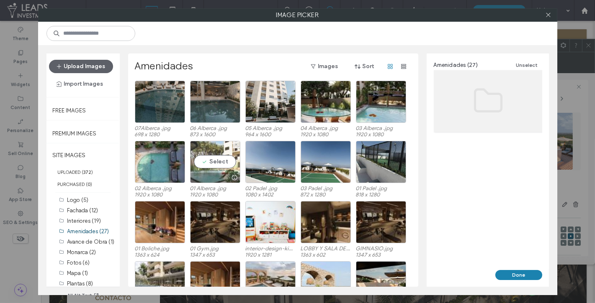
click at [203, 165] on div "Select" at bounding box center [215, 162] width 50 height 42
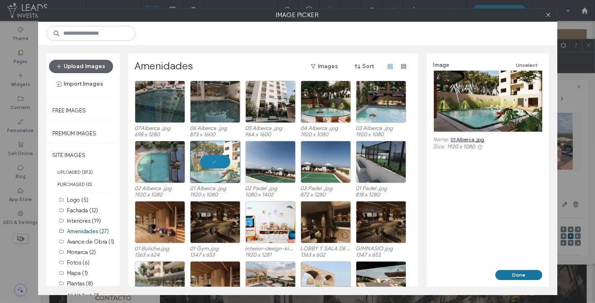
click at [514, 274] on button "Done" at bounding box center [518, 275] width 47 height 10
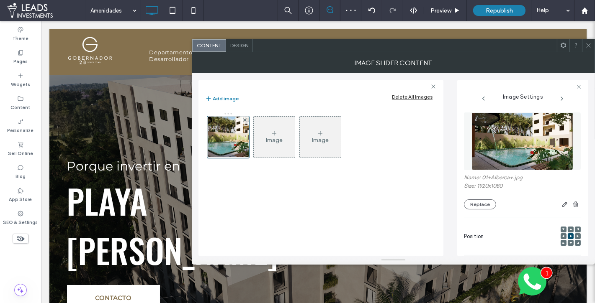
click at [590, 42] on icon at bounding box center [588, 45] width 6 height 6
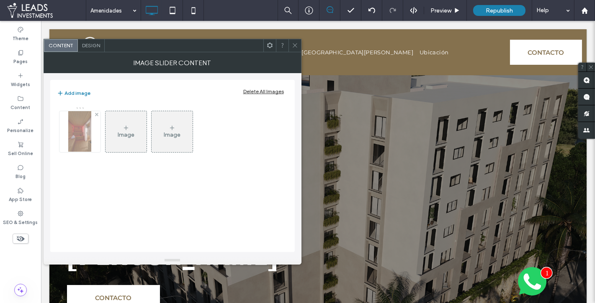
click at [87, 138] on img at bounding box center [79, 131] width 23 height 41
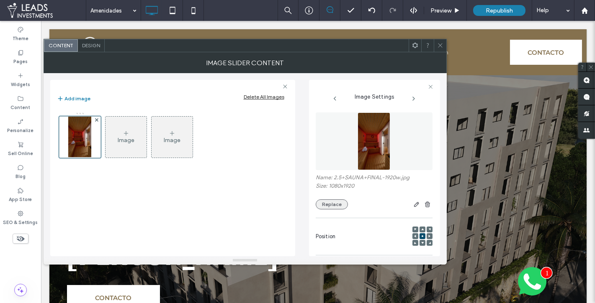
click at [331, 201] on button "Replace" at bounding box center [332, 205] width 32 height 10
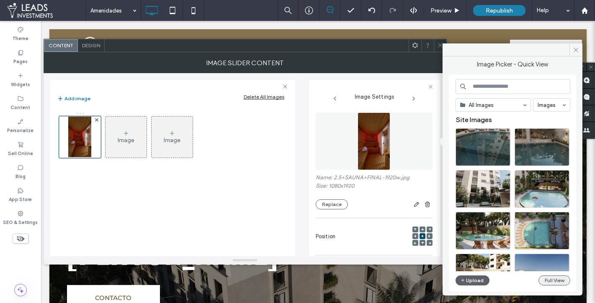
click at [556, 280] on button "Full View" at bounding box center [554, 281] width 32 height 10
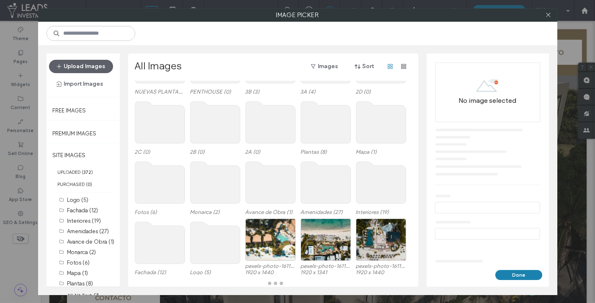
scroll to position [59, 0]
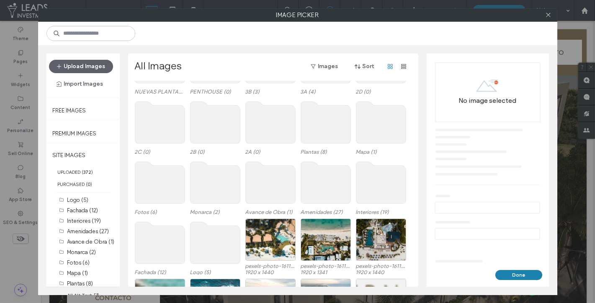
click at [325, 180] on use at bounding box center [326, 183] width 50 height 42
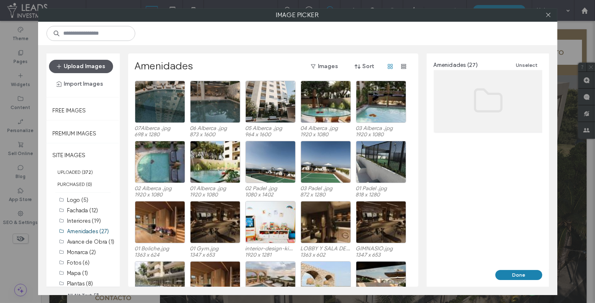
click at [92, 65] on button "Upload Images" at bounding box center [81, 66] width 64 height 13
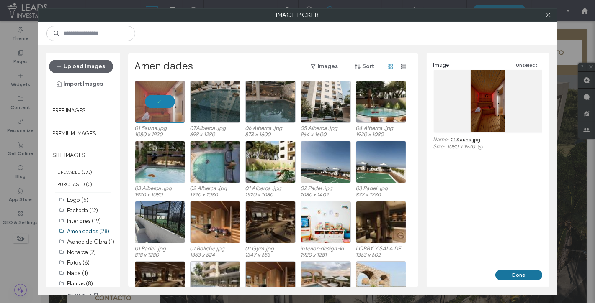
click at [525, 275] on button "Done" at bounding box center [518, 275] width 47 height 10
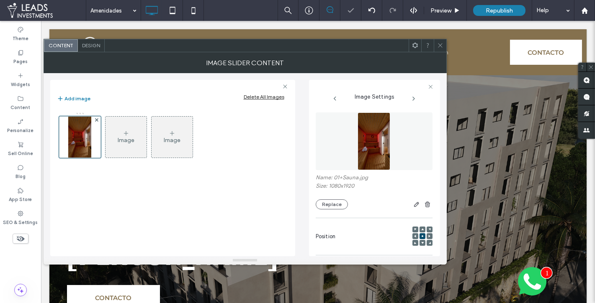
click at [440, 48] on icon at bounding box center [440, 45] width 6 height 6
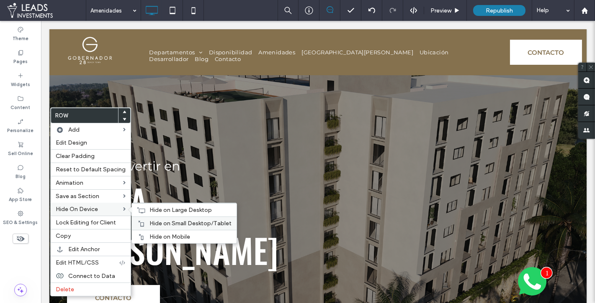
drag, startPoint x: 171, startPoint y: 236, endPoint x: 161, endPoint y: 222, distance: 16.5
click at [171, 236] on span "Hide on Mobile" at bounding box center [169, 237] width 41 height 7
click at [161, 223] on span "Hide on Small Desktop/Tablet" at bounding box center [190, 223] width 82 height 7
click at [180, 208] on span "Hide on Large Desktop" at bounding box center [180, 210] width 62 height 7
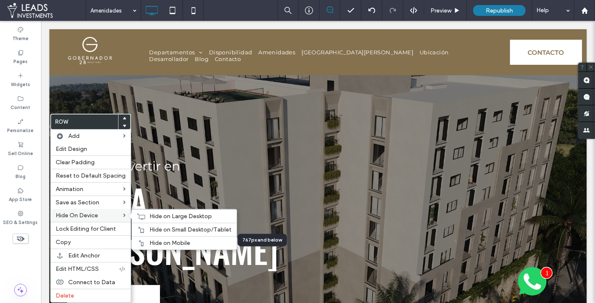
drag, startPoint x: 156, startPoint y: 236, endPoint x: 119, endPoint y: 212, distance: 44.1
click at [156, 236] on div "Hide on Mobile" at bounding box center [184, 242] width 105 height 13
click at [155, 228] on span "Hide on Small Desktop/Tablet" at bounding box center [190, 229] width 82 height 7
click at [155, 216] on span "Hide on Large Desktop" at bounding box center [180, 216] width 62 height 7
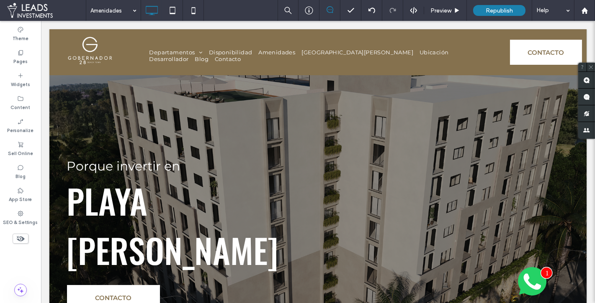
click at [21, 239] on use at bounding box center [21, 238] width 8 height 5
click at [22, 240] on use at bounding box center [20, 238] width 8 height 5
click at [26, 58] on label "Pages" at bounding box center [20, 60] width 14 height 9
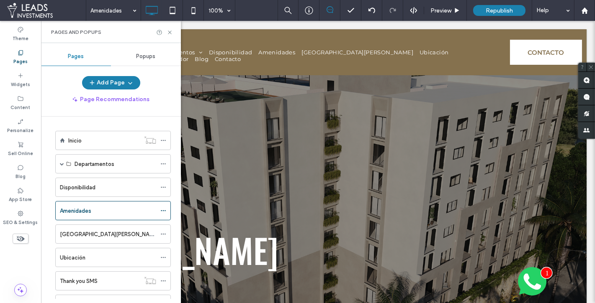
click at [99, 234] on label "[GEOGRAPHIC_DATA][PERSON_NAME]" at bounding box center [109, 234] width 98 height 15
click at [170, 31] on icon at bounding box center [170, 32] width 6 height 6
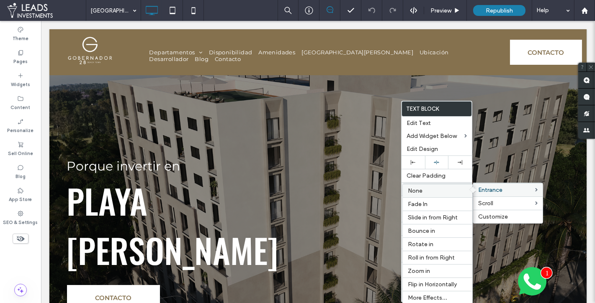
click at [469, 185] on div "None" at bounding box center [437, 190] width 69 height 13
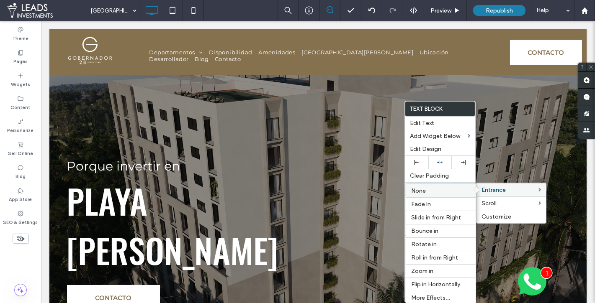
click at [446, 189] on label "None" at bounding box center [440, 191] width 59 height 7
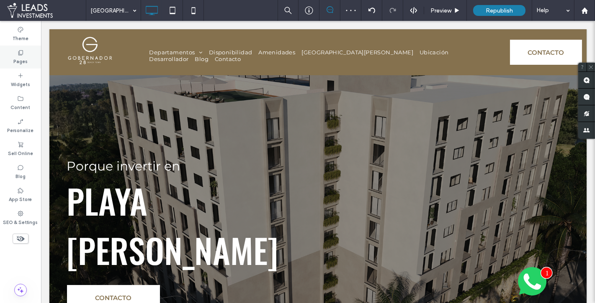
click at [31, 51] on div "Pages" at bounding box center [20, 57] width 41 height 23
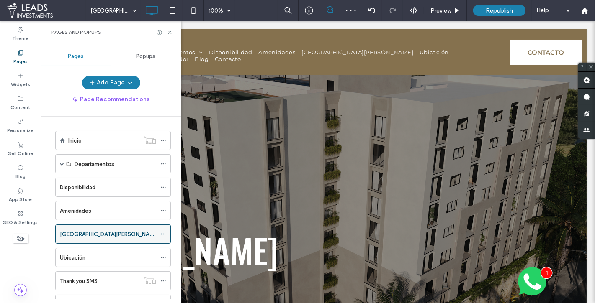
scroll to position [67, 0]
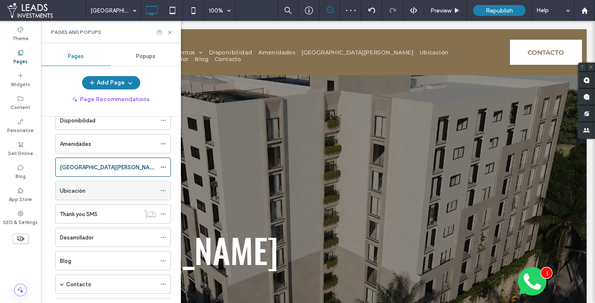
click at [81, 193] on div "Ubicación" at bounding box center [108, 191] width 96 height 18
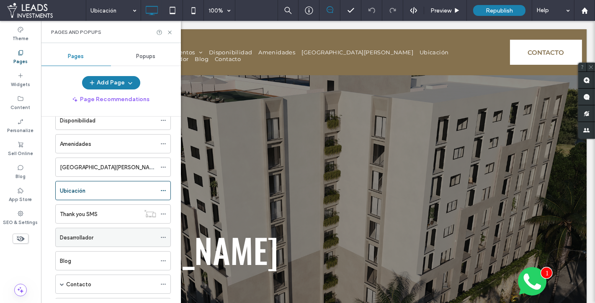
click at [108, 235] on div "Desarrollador" at bounding box center [108, 238] width 96 height 9
click at [169, 33] on use at bounding box center [169, 32] width 3 height 3
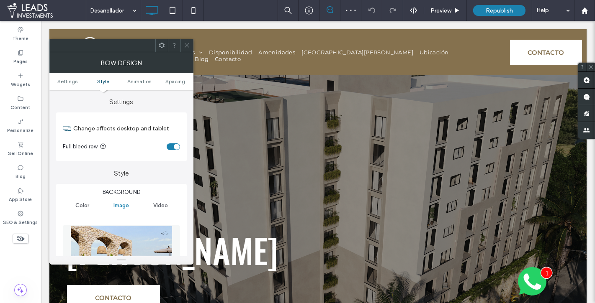
scroll to position [84, 0]
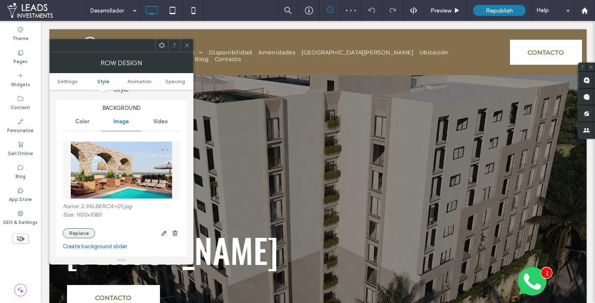
click at [80, 233] on button "Replace" at bounding box center [79, 234] width 32 height 10
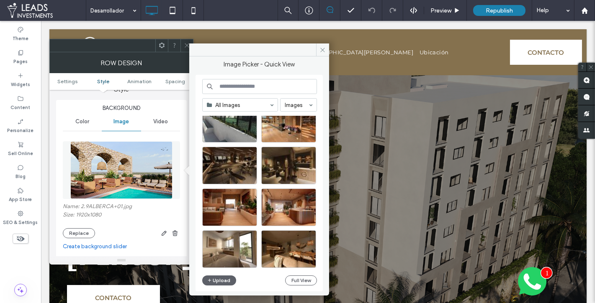
scroll to position [242, 0]
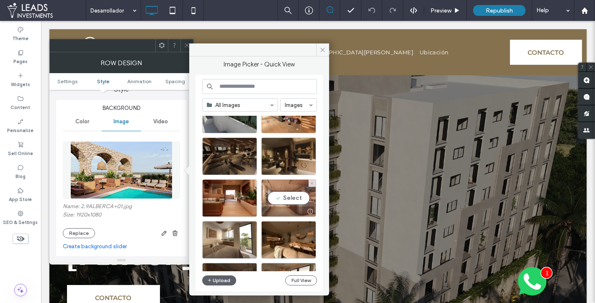
click at [291, 192] on div "Select" at bounding box center [288, 199] width 55 height 38
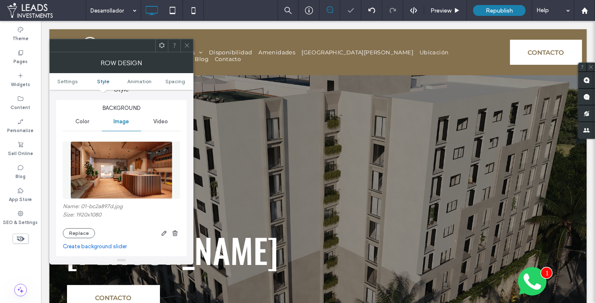
drag, startPoint x: 185, startPoint y: 43, endPoint x: 190, endPoint y: 43, distance: 5.5
click at [185, 43] on icon at bounding box center [187, 45] width 6 height 6
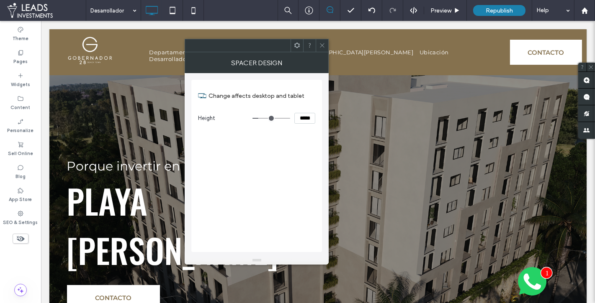
click at [324, 44] on icon at bounding box center [322, 45] width 6 height 6
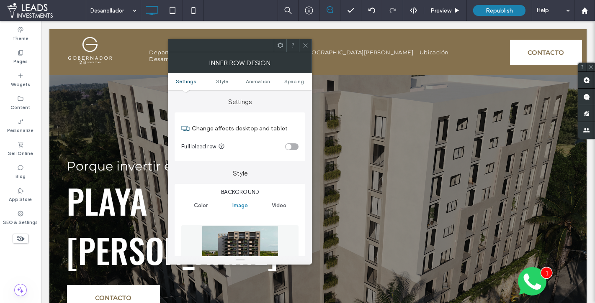
type input "**"
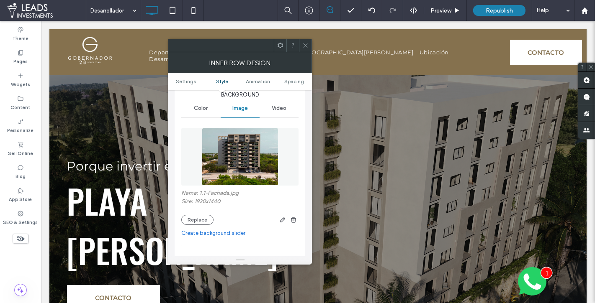
scroll to position [111, 0]
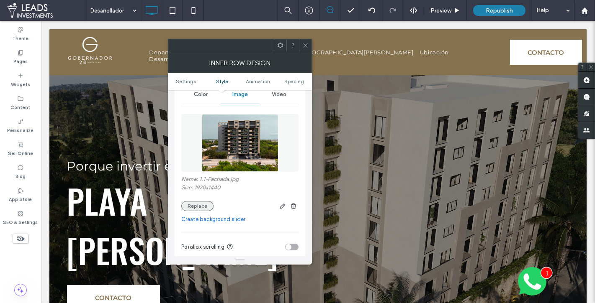
click at [206, 202] on button "Replace" at bounding box center [197, 206] width 32 height 10
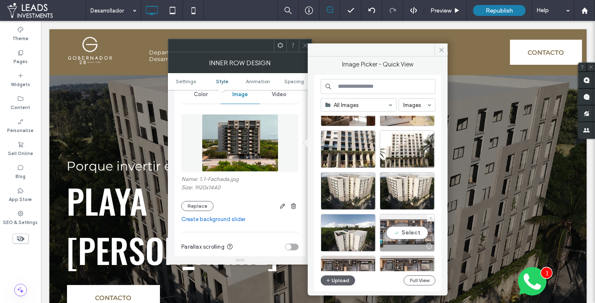
scroll to position [459, 0]
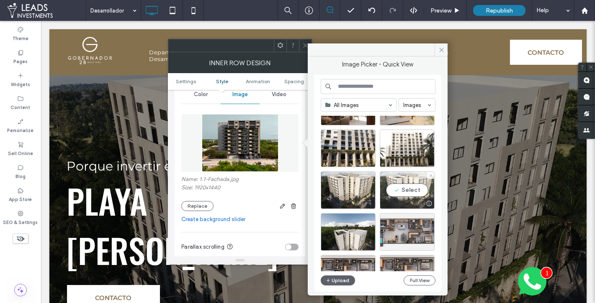
click at [411, 192] on div "Select" at bounding box center [407, 191] width 55 height 38
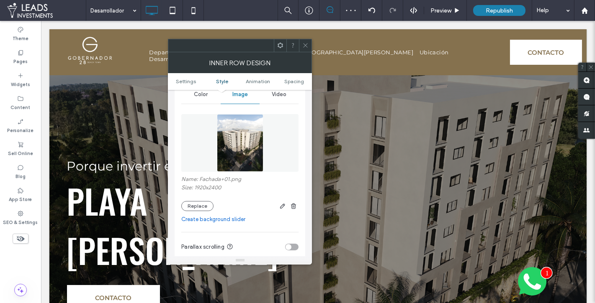
click at [303, 44] on icon at bounding box center [305, 45] width 6 height 6
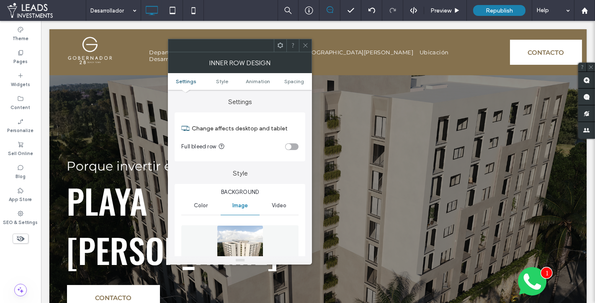
type input "**"
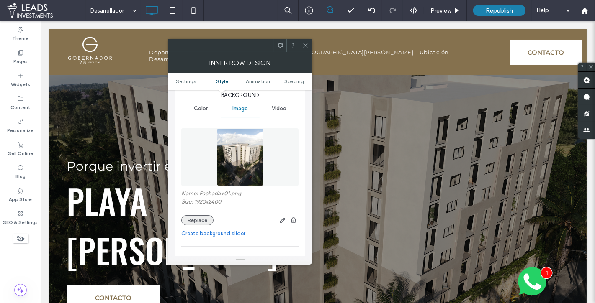
scroll to position [100, 0]
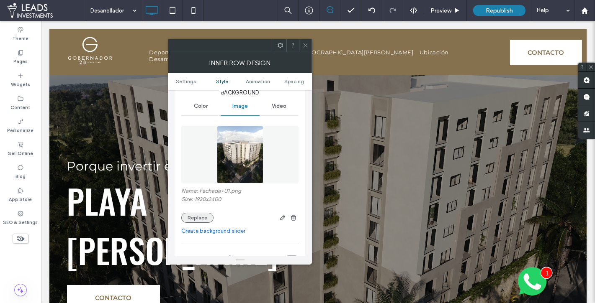
click at [206, 221] on button "Replace" at bounding box center [197, 218] width 32 height 10
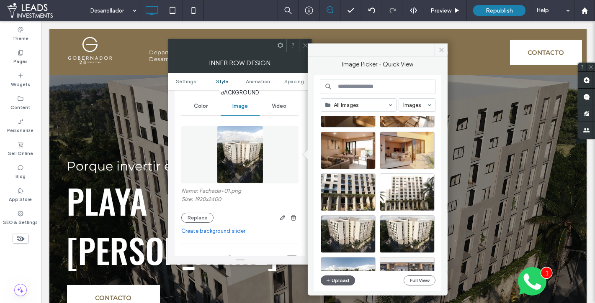
scroll to position [422, 0]
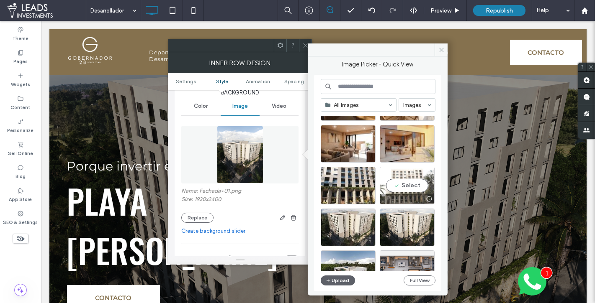
click at [404, 181] on div "Select" at bounding box center [407, 186] width 55 height 38
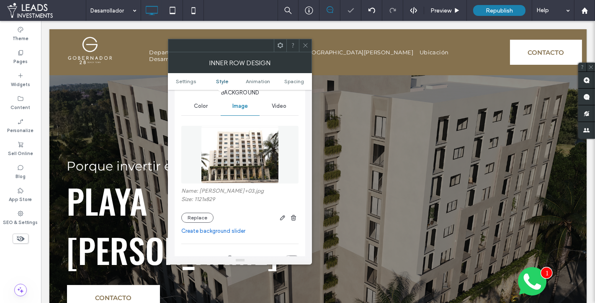
drag, startPoint x: 303, startPoint y: 41, endPoint x: 312, endPoint y: 42, distance: 9.3
click at [303, 41] on span at bounding box center [305, 45] width 6 height 13
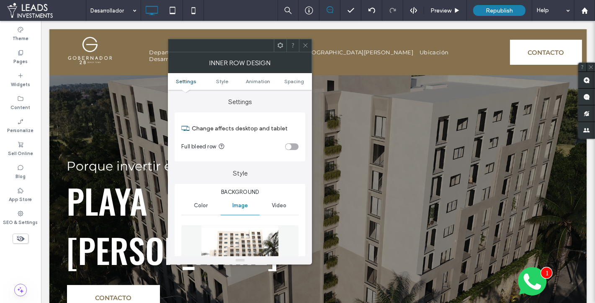
type input "**"
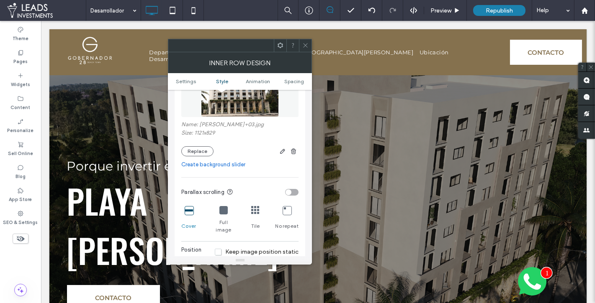
click at [200, 145] on div "Name: Fachada+03.jpg Size: 1121x829 Replace" at bounding box center [239, 138] width 117 height 35
click at [200, 147] on button "Replace" at bounding box center [197, 151] width 32 height 10
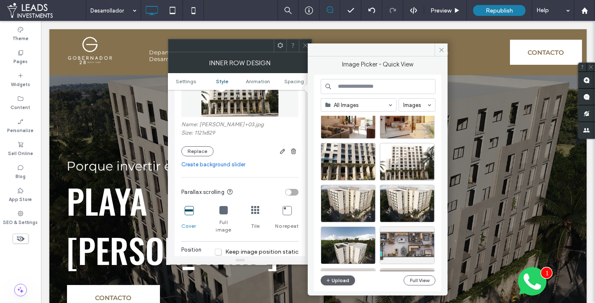
scroll to position [451, 0]
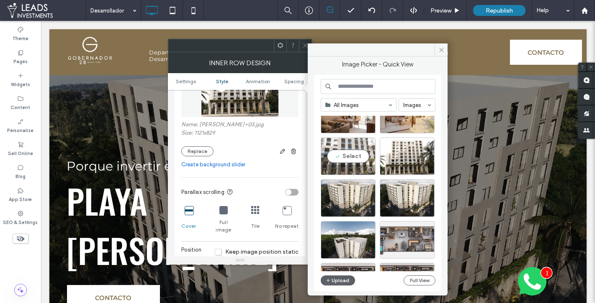
click at [360, 162] on div "Select" at bounding box center [348, 157] width 55 height 38
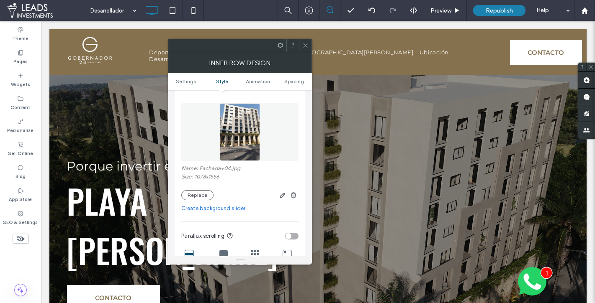
scroll to position [121, 0]
click at [193, 193] on button "Replace" at bounding box center [197, 196] width 32 height 10
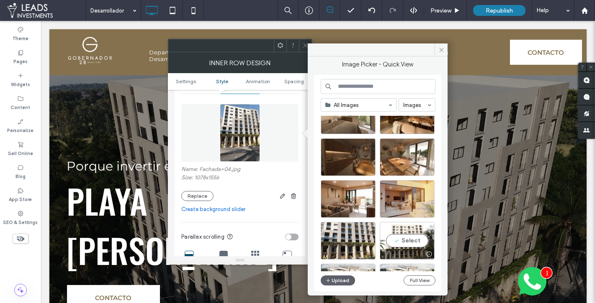
scroll to position [466, 0]
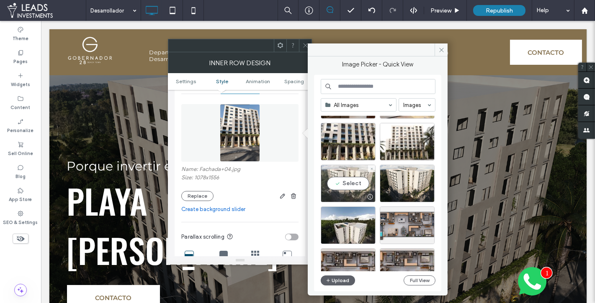
click at [349, 184] on div "Select" at bounding box center [348, 184] width 55 height 38
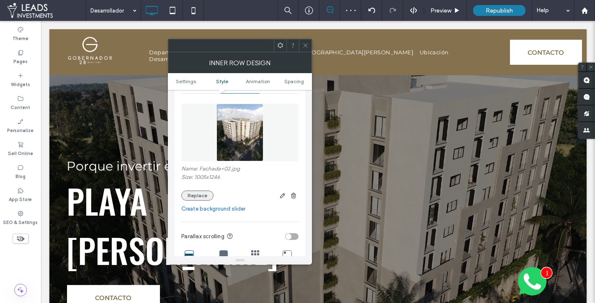
click at [201, 196] on button "Replace" at bounding box center [197, 196] width 32 height 10
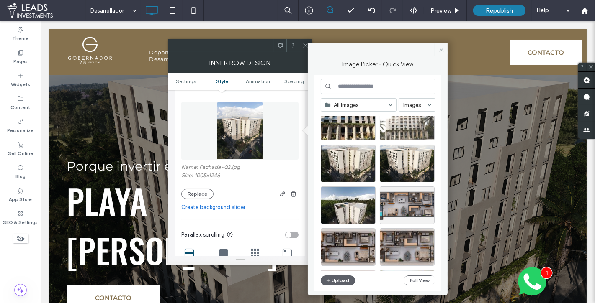
scroll to position [486, 0]
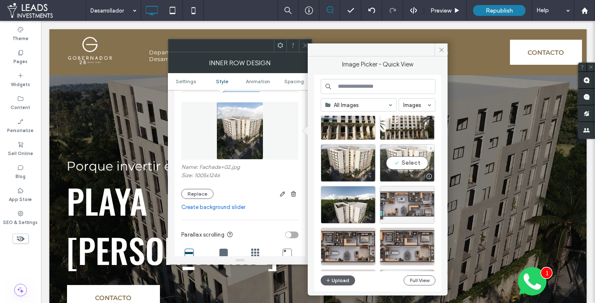
click at [412, 168] on div "Select" at bounding box center [407, 163] width 55 height 38
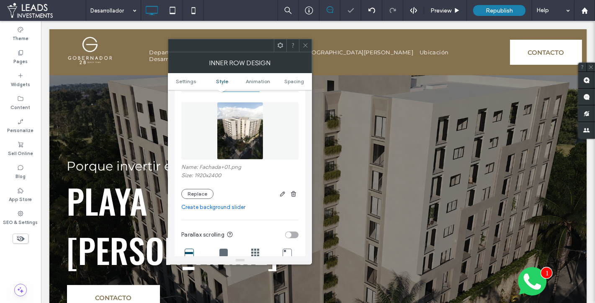
drag, startPoint x: 303, startPoint y: 44, endPoint x: 309, endPoint y: 45, distance: 5.9
click at [305, 44] on icon at bounding box center [305, 45] width 6 height 6
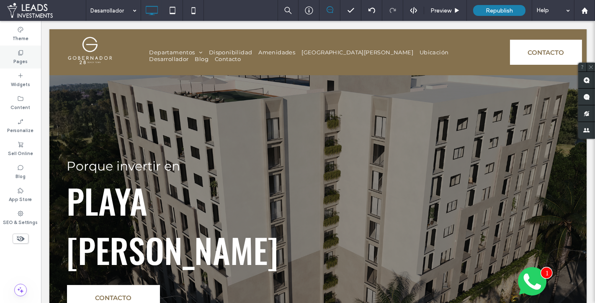
click at [28, 54] on div "Pages" at bounding box center [20, 57] width 41 height 23
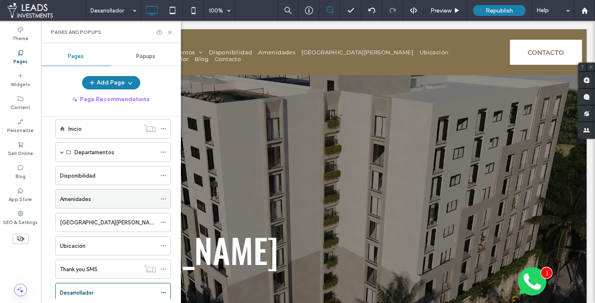
scroll to position [0, 0]
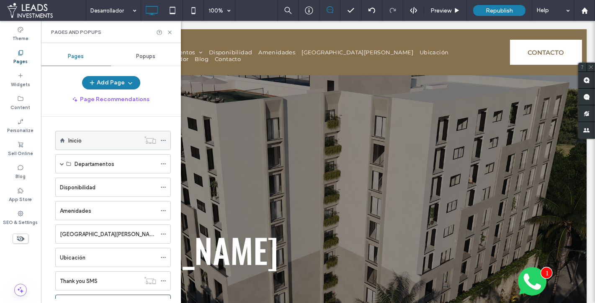
click at [88, 145] on div "Inicio" at bounding box center [104, 140] width 72 height 18
click at [170, 31] on icon at bounding box center [170, 32] width 6 height 6
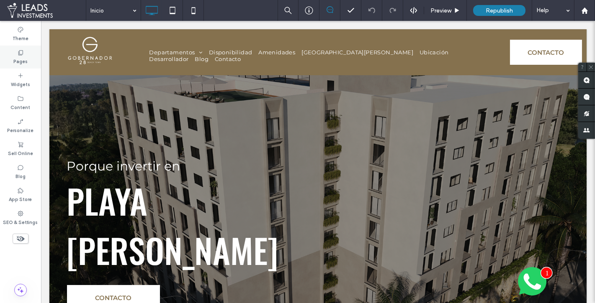
drag, startPoint x: 31, startPoint y: 50, endPoint x: 40, endPoint y: 57, distance: 12.0
click at [31, 50] on div "Pages" at bounding box center [20, 57] width 41 height 23
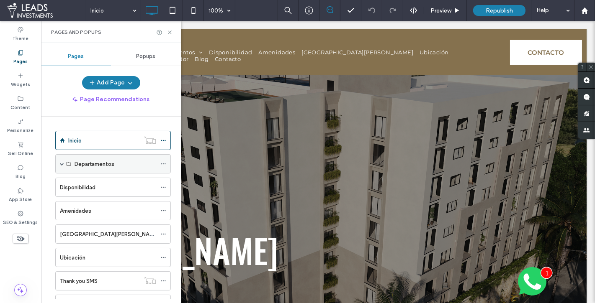
click at [62, 162] on span at bounding box center [62, 164] width 4 height 4
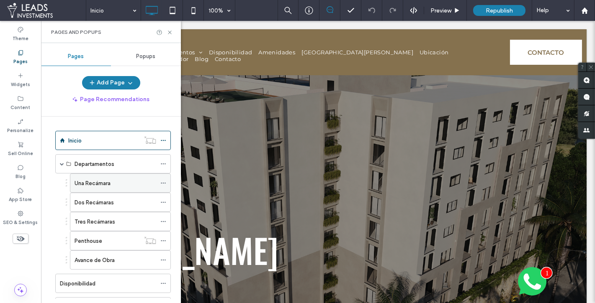
click at [95, 182] on label "Una Recámara" at bounding box center [92, 183] width 36 height 15
click at [170, 29] on icon at bounding box center [170, 32] width 6 height 6
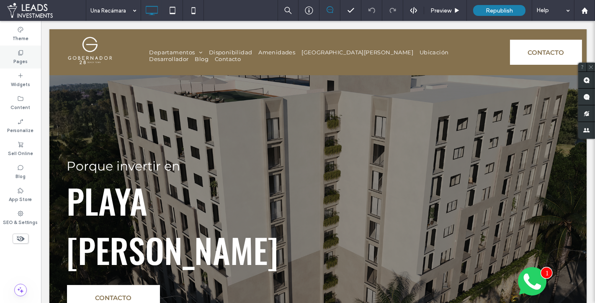
click at [36, 56] on div "Pages" at bounding box center [20, 57] width 41 height 23
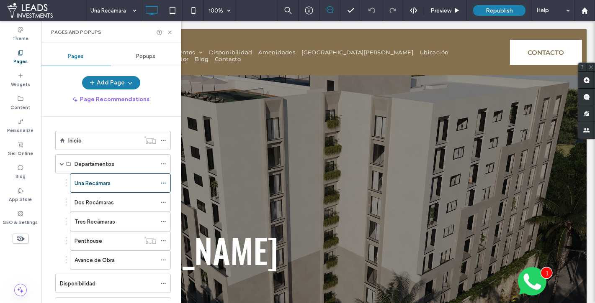
click at [82, 141] on div "Inicio" at bounding box center [104, 140] width 72 height 9
click at [169, 31] on icon at bounding box center [170, 32] width 6 height 6
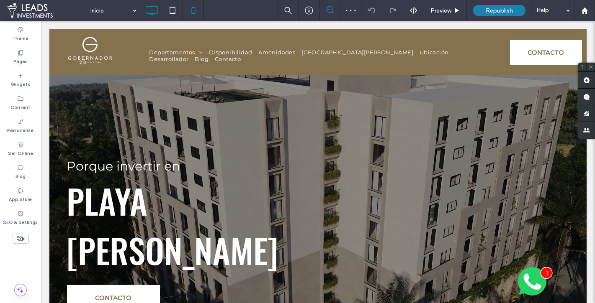
click at [194, 13] on use at bounding box center [193, 10] width 4 height 7
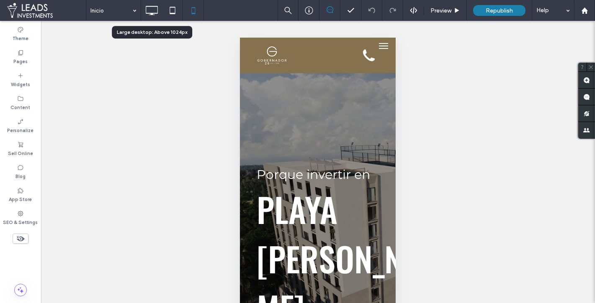
click at [150, 10] on icon at bounding box center [151, 10] width 17 height 17
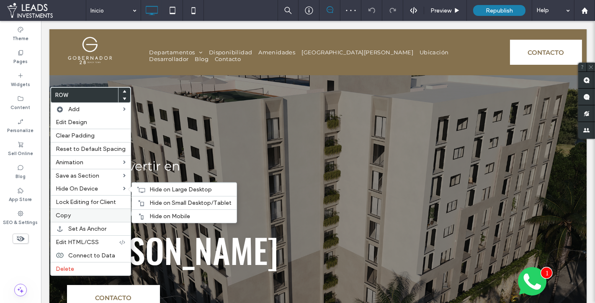
click at [71, 212] on label "Copy" at bounding box center [91, 215] width 70 height 7
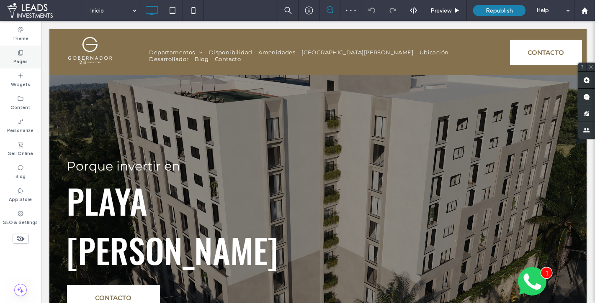
click at [31, 52] on div "Pages" at bounding box center [20, 57] width 41 height 23
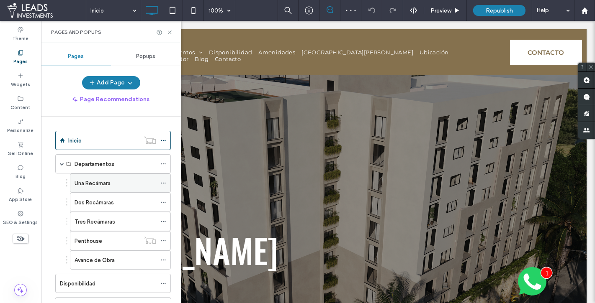
click at [90, 187] on div "Una Recámara" at bounding box center [115, 183] width 82 height 18
click at [170, 32] on use at bounding box center [169, 32] width 3 height 3
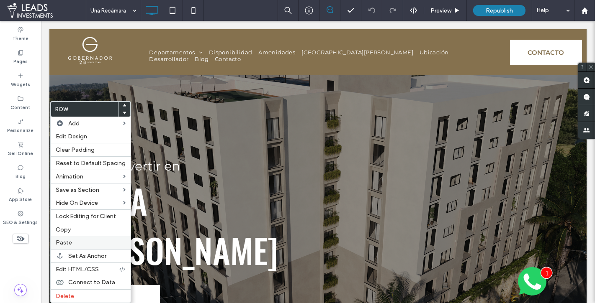
click at [71, 239] on label "Paste" at bounding box center [91, 242] width 70 height 7
click at [73, 293] on label "Delete" at bounding box center [91, 296] width 70 height 7
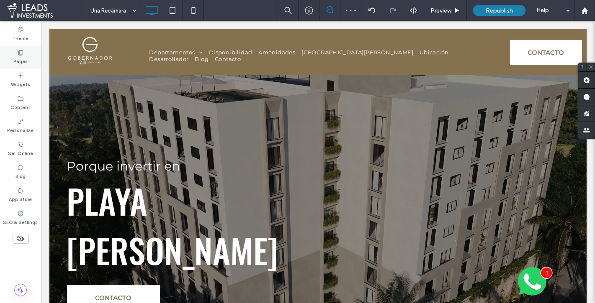
click at [30, 59] on div "Pages" at bounding box center [20, 57] width 41 height 23
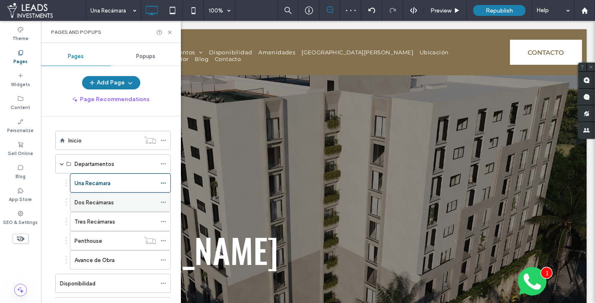
click at [113, 205] on div "Dos Recámaras" at bounding box center [115, 202] width 82 height 18
click at [169, 31] on use at bounding box center [169, 32] width 3 height 3
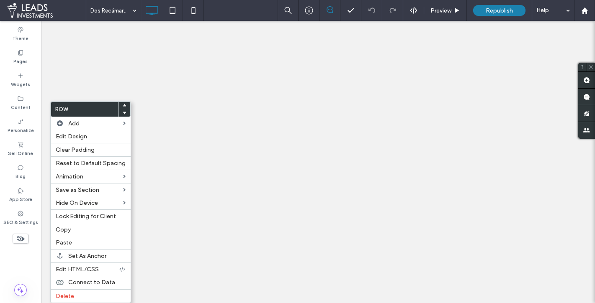
click at [67, 242] on span "Paste" at bounding box center [64, 242] width 16 height 7
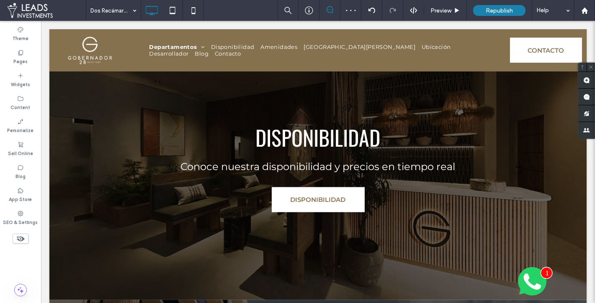
scroll to position [1807, 0]
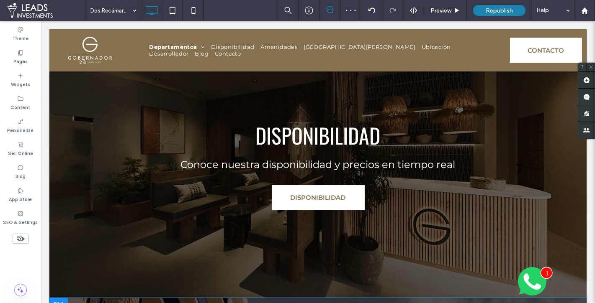
click at [59, 298] on div at bounding box center [58, 304] width 18 height 13
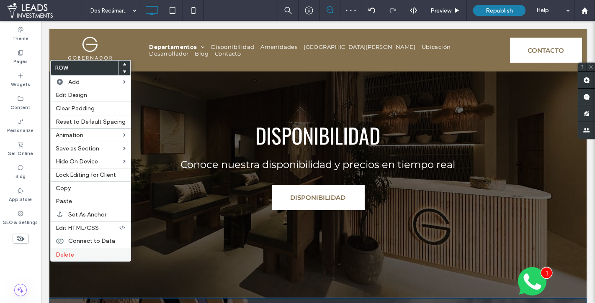
click at [77, 252] on label "Delete" at bounding box center [91, 255] width 70 height 7
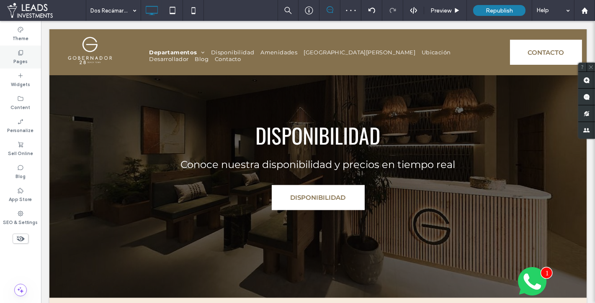
click at [34, 57] on div "Pages" at bounding box center [20, 57] width 41 height 23
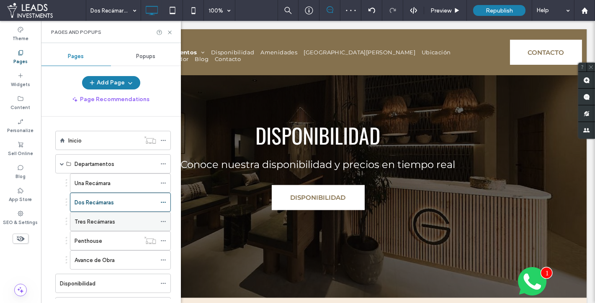
click at [98, 221] on label "Tres Recámaras" at bounding box center [94, 222] width 41 height 15
click at [169, 32] on icon at bounding box center [170, 32] width 6 height 6
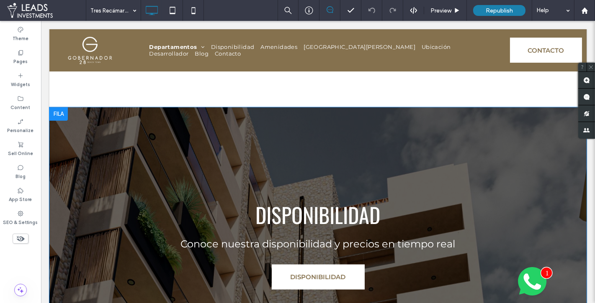
scroll to position [1718, 0]
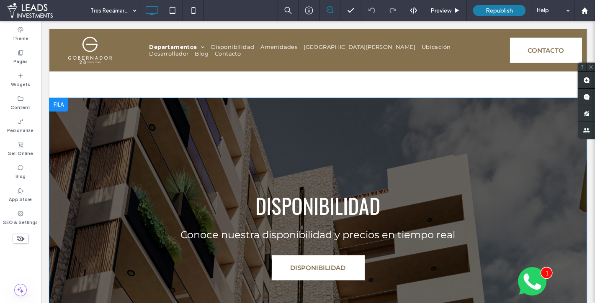
click at [62, 98] on div at bounding box center [58, 104] width 18 height 13
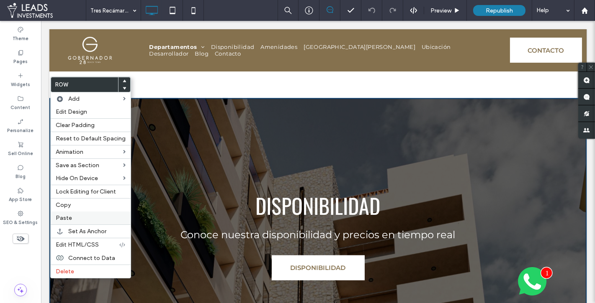
click at [69, 215] on span "Paste" at bounding box center [64, 218] width 16 height 7
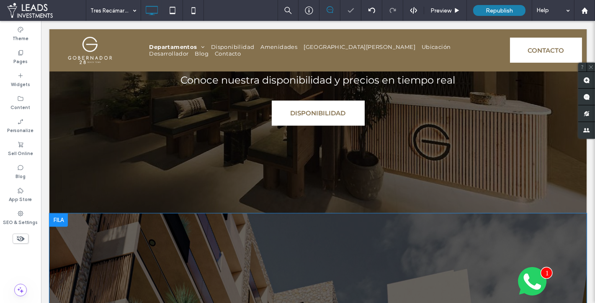
scroll to position [1883, 0]
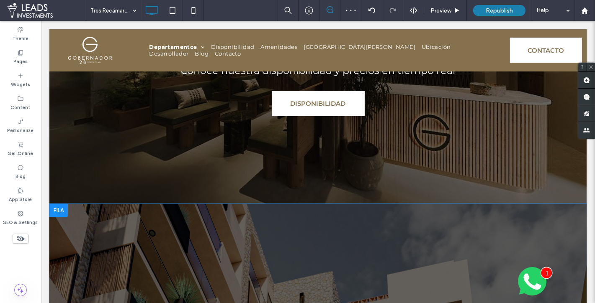
click at [62, 204] on div at bounding box center [58, 210] width 18 height 13
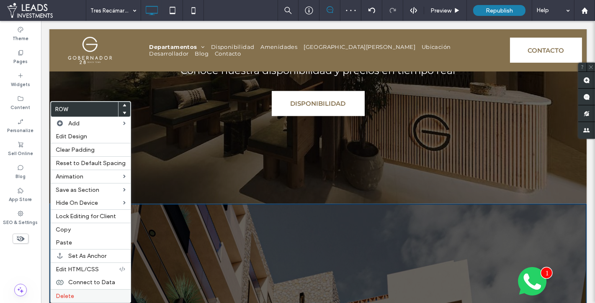
click at [76, 293] on label "Delete" at bounding box center [91, 296] width 70 height 7
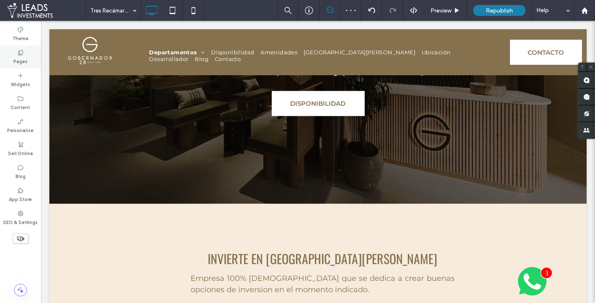
click at [31, 60] on div "Pages" at bounding box center [20, 57] width 41 height 23
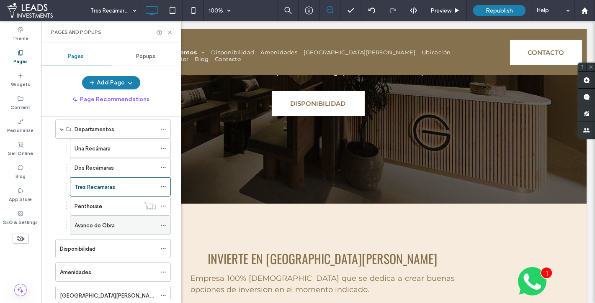
scroll to position [35, 0]
click at [77, 220] on label "Avance de Obra" at bounding box center [94, 225] width 40 height 15
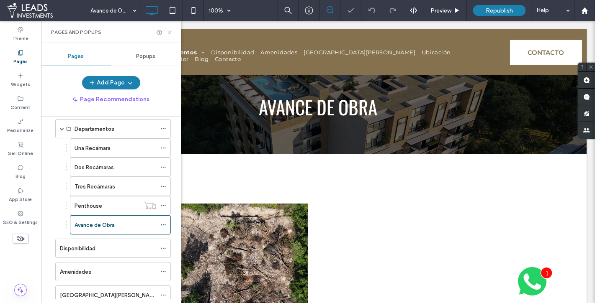
click at [169, 31] on icon at bounding box center [170, 32] width 6 height 6
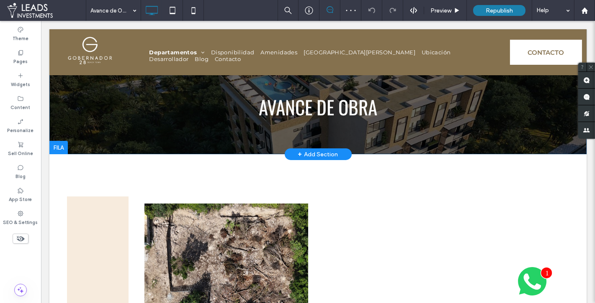
click at [56, 128] on div "AVANCE DE OBRA Click To Paste Row + Add Section" at bounding box center [317, 91] width 537 height 125
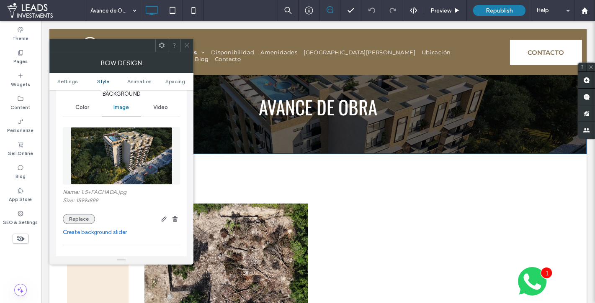
scroll to position [104, 0]
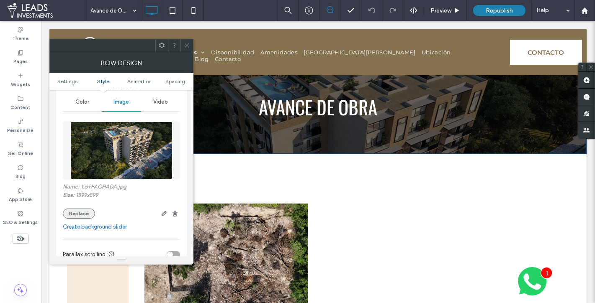
click at [80, 213] on button "Replace" at bounding box center [79, 214] width 32 height 10
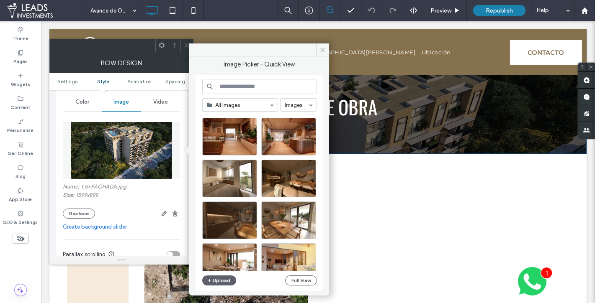
scroll to position [302, 0]
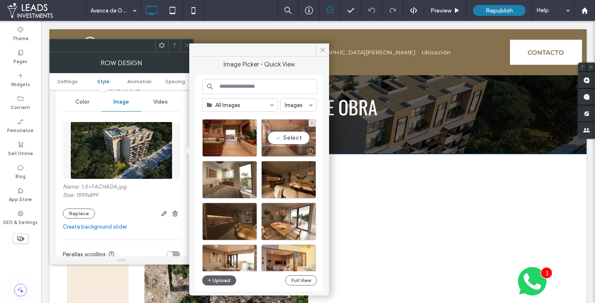
click at [288, 136] on div "Select" at bounding box center [288, 138] width 55 height 38
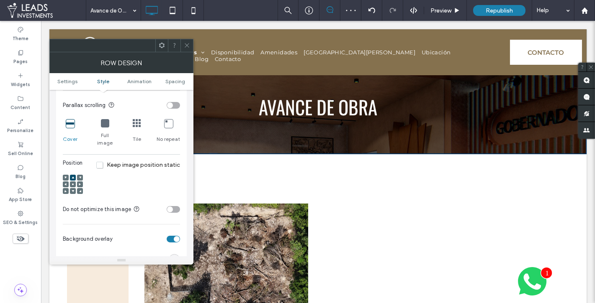
scroll to position [262, 0]
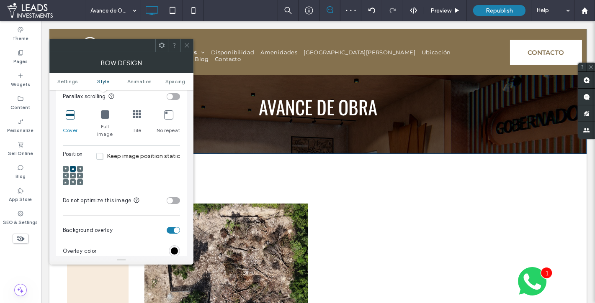
click at [72, 173] on span at bounding box center [73, 176] width 3 height 6
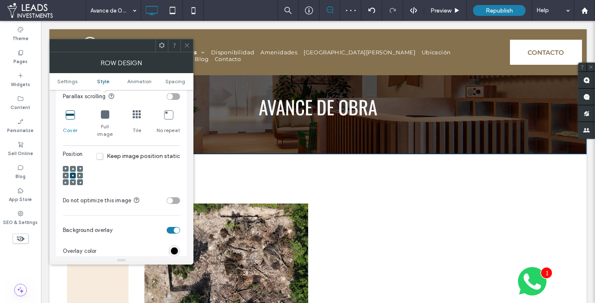
drag, startPoint x: 186, startPoint y: 42, endPoint x: 189, endPoint y: 48, distance: 6.2
click at [186, 42] on icon at bounding box center [187, 45] width 6 height 6
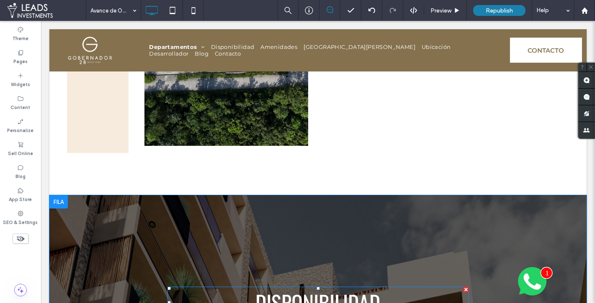
scroll to position [382, 0]
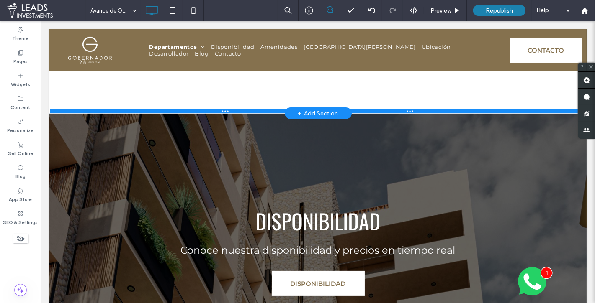
click at [52, 111] on div at bounding box center [318, 111] width 536 height 4
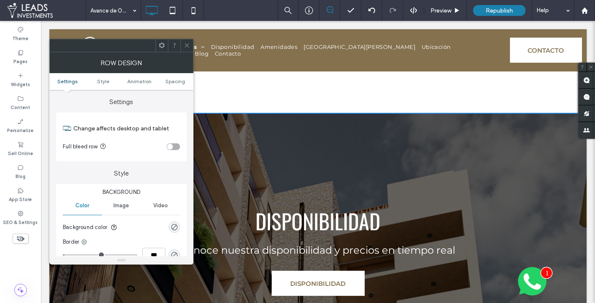
click at [187, 45] on icon at bounding box center [187, 45] width 6 height 6
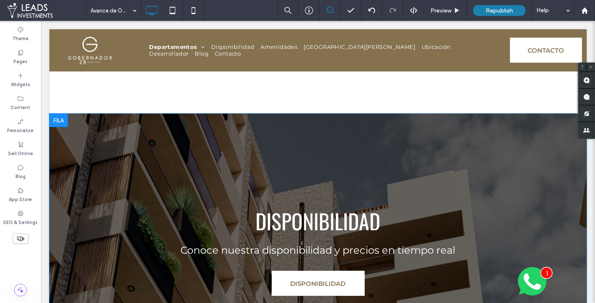
click at [58, 121] on div at bounding box center [58, 120] width 18 height 13
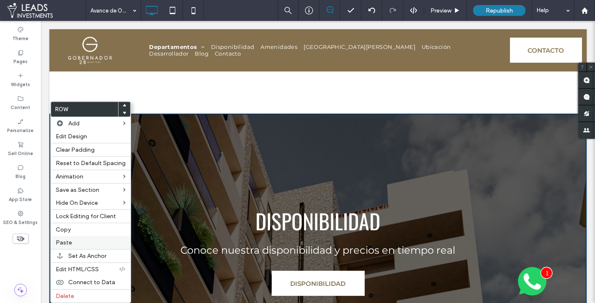
click at [78, 239] on label "Paste" at bounding box center [91, 242] width 70 height 7
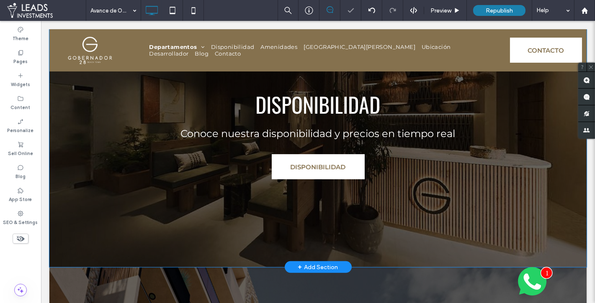
scroll to position [566, 0]
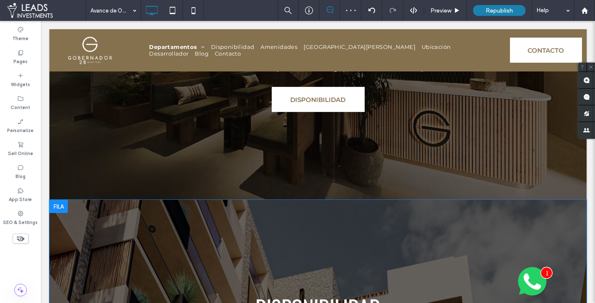
click at [59, 205] on div at bounding box center [58, 206] width 18 height 13
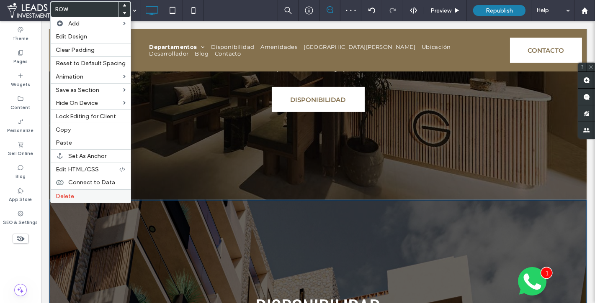
click at [69, 194] on span "Delete" at bounding box center [65, 196] width 18 height 7
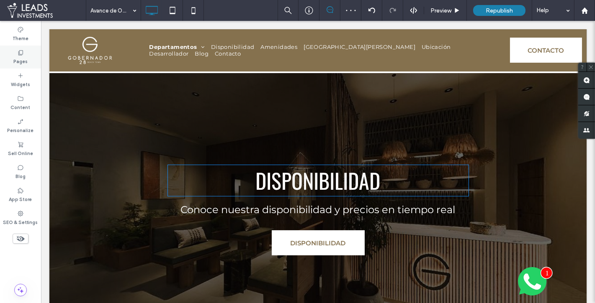
scroll to position [424, 0]
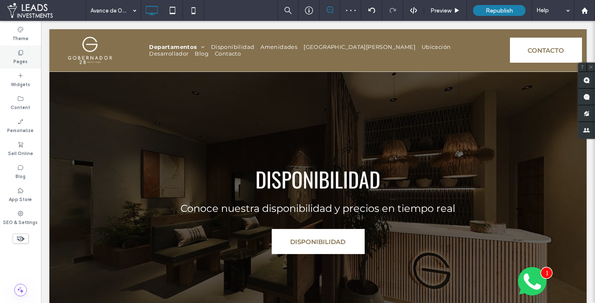
click at [30, 57] on div "Pages" at bounding box center [20, 57] width 41 height 23
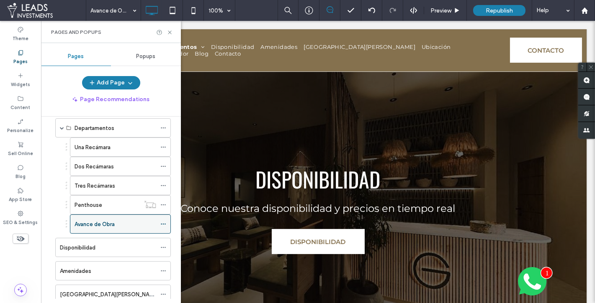
scroll to position [40, 0]
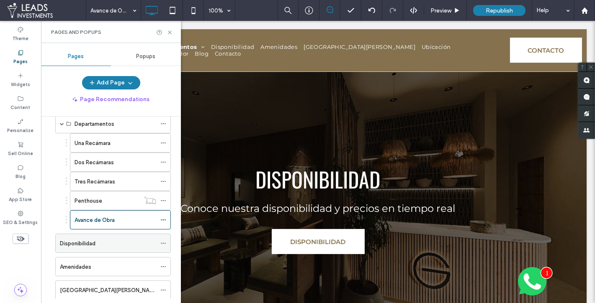
click at [85, 244] on label "Disponibilidad" at bounding box center [78, 243] width 36 height 15
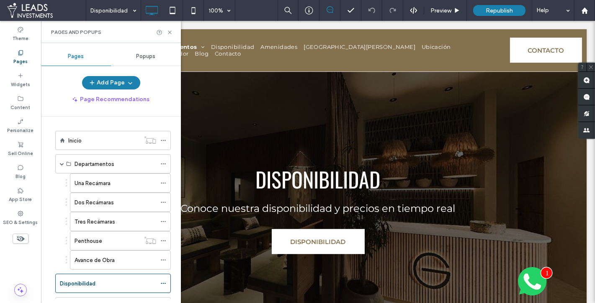
click at [103, 136] on div "Inicio" at bounding box center [104, 140] width 72 height 9
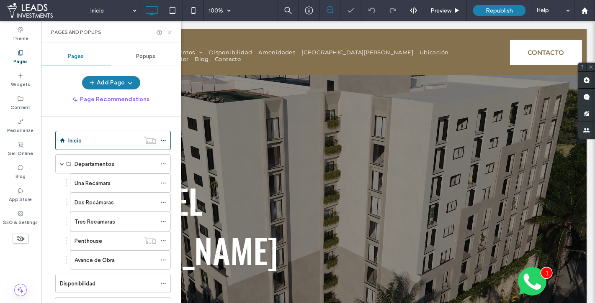
click at [169, 31] on icon at bounding box center [170, 32] width 6 height 6
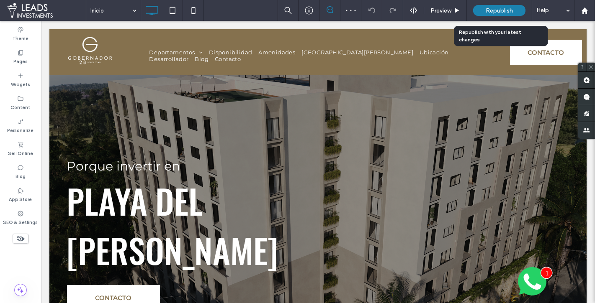
click at [491, 11] on span "Republish" at bounding box center [498, 10] width 27 height 7
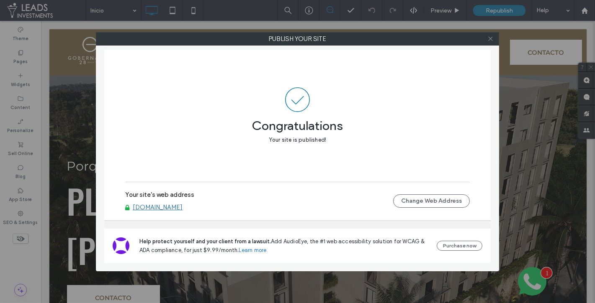
click at [489, 38] on icon at bounding box center [490, 39] width 6 height 6
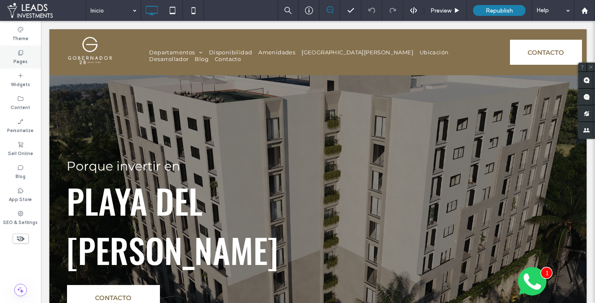
click at [29, 56] on div "Pages" at bounding box center [20, 57] width 41 height 23
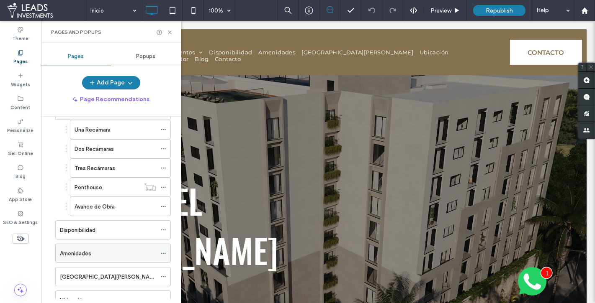
click at [91, 255] on div "Amenidades" at bounding box center [108, 253] width 96 height 18
click at [169, 31] on use at bounding box center [169, 32] width 3 height 3
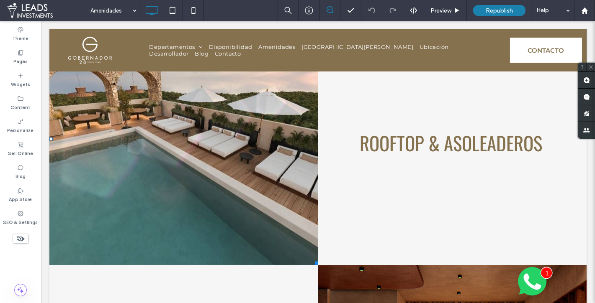
scroll to position [2358, 0]
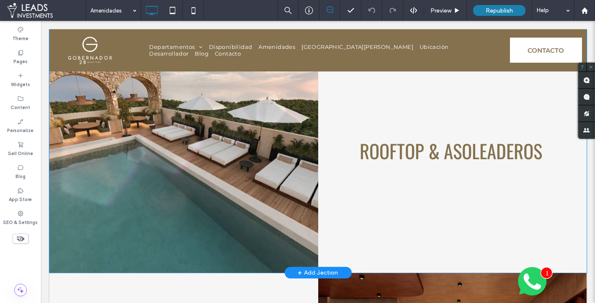
click at [57, 255] on li "Título de diapositiva Escriba el subtítulo aquí Botón" at bounding box center [183, 148] width 269 height 252
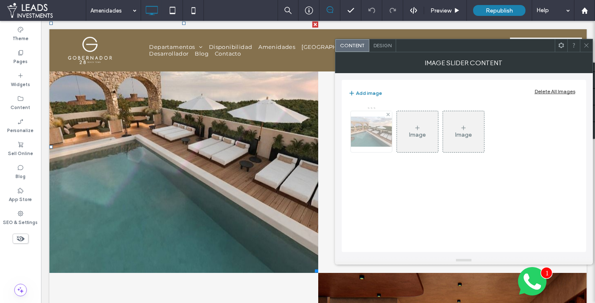
click at [373, 137] on img at bounding box center [371, 132] width 67 height 30
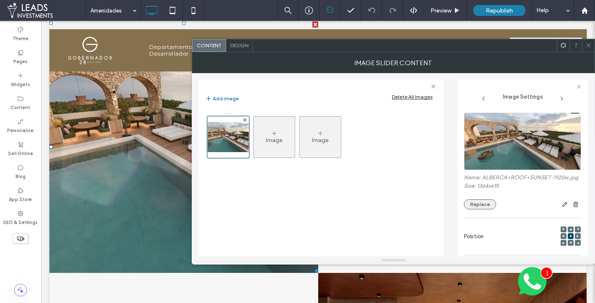
click at [477, 210] on button "Replace" at bounding box center [480, 205] width 32 height 10
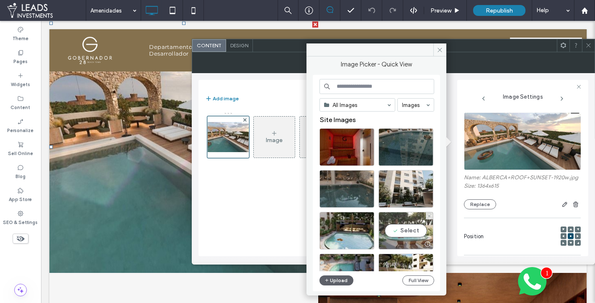
scroll to position [18, 0]
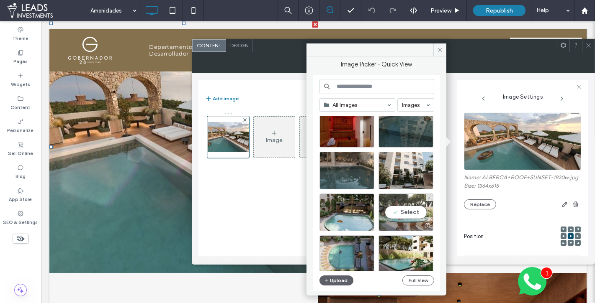
click at [417, 212] on div "Select" at bounding box center [405, 213] width 55 height 38
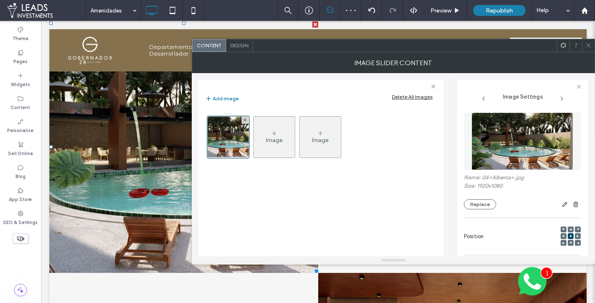
click at [586, 46] on use at bounding box center [588, 46] width 4 height 4
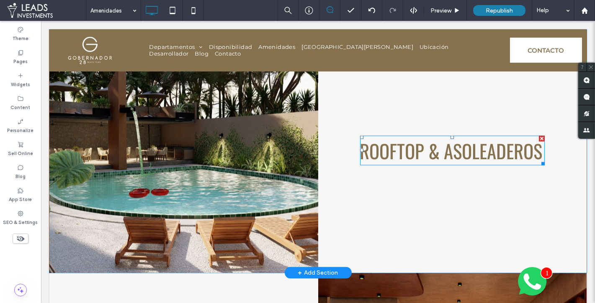
click at [439, 154] on span "ROOFTOP & ASOLEADEROS" at bounding box center [451, 151] width 182 height 28
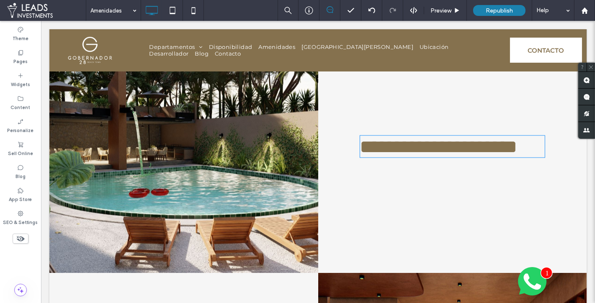
click at [439, 154] on span "**********" at bounding box center [438, 147] width 157 height 18
type input "******"
type input "**"
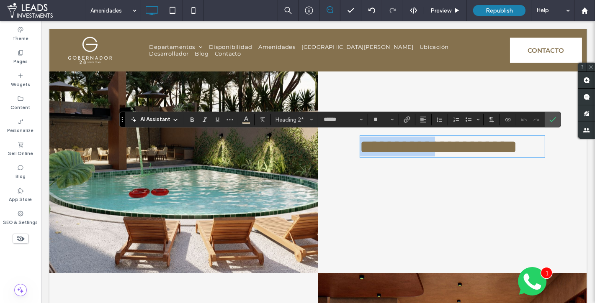
drag, startPoint x: 447, startPoint y: 152, endPoint x: 337, endPoint y: 147, distance: 110.6
click at [337, 147] on div "**********" at bounding box center [452, 148] width 269 height 252
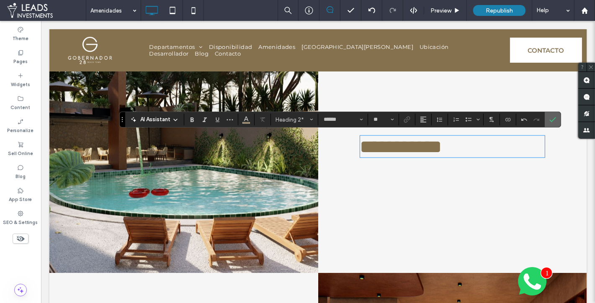
drag, startPoint x: 551, startPoint y: 119, endPoint x: 342, endPoint y: 201, distance: 225.2
click at [551, 119] on icon "Confirm" at bounding box center [552, 119] width 7 height 7
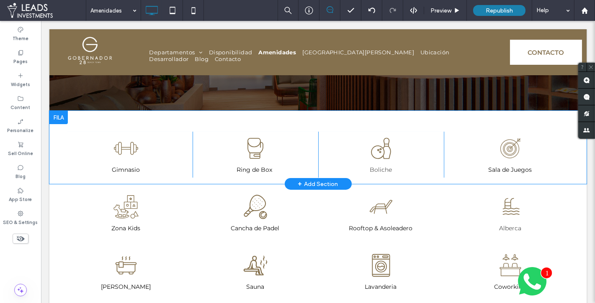
scroll to position [0, 0]
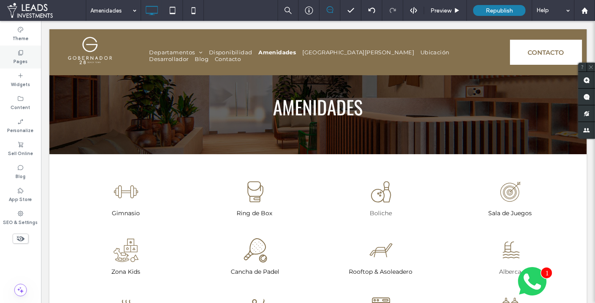
click at [31, 52] on div "Pages" at bounding box center [20, 57] width 41 height 23
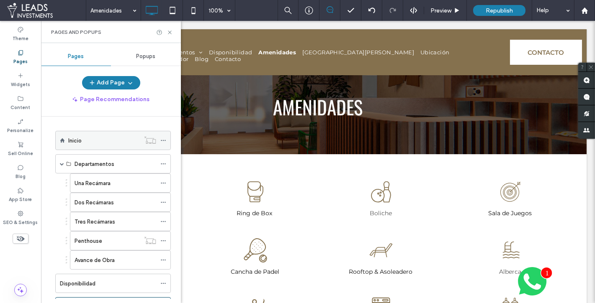
click at [73, 146] on div "Inicio" at bounding box center [104, 140] width 72 height 18
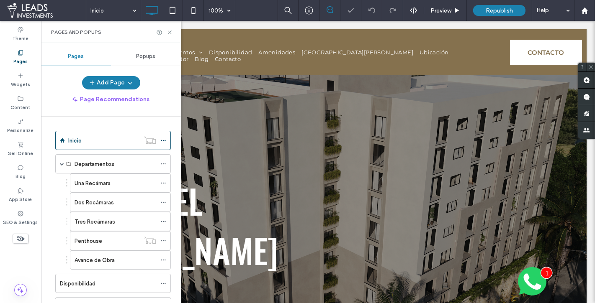
click at [111, 280] on div "Disponibilidad" at bounding box center [108, 284] width 96 height 9
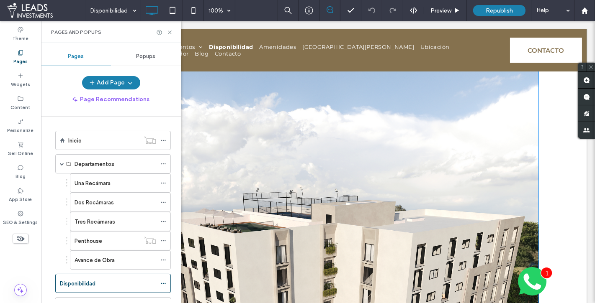
scroll to position [387, 0]
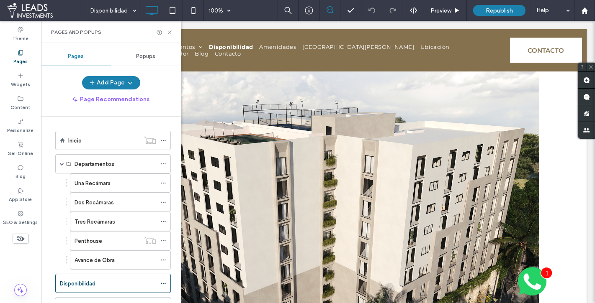
click at [88, 141] on div "Inicio" at bounding box center [104, 140] width 72 height 9
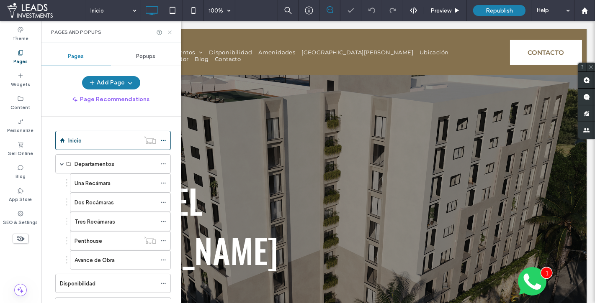
click at [169, 31] on use at bounding box center [169, 32] width 3 height 3
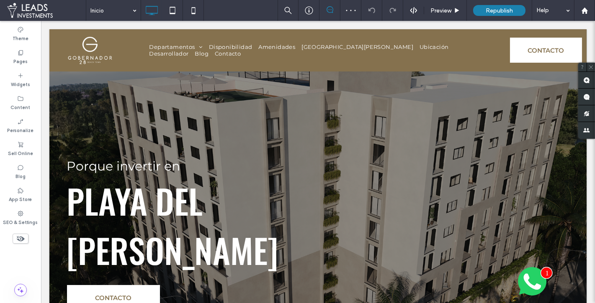
scroll to position [1118, 0]
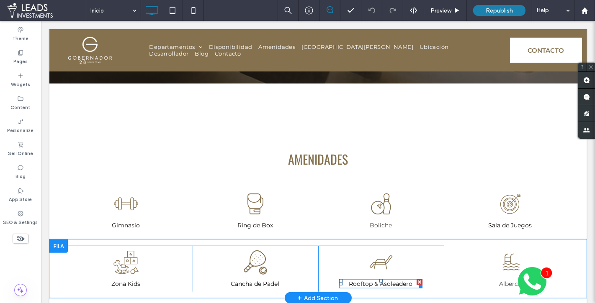
click at [380, 280] on span "Rooftop & Asoleadero" at bounding box center [381, 284] width 64 height 8
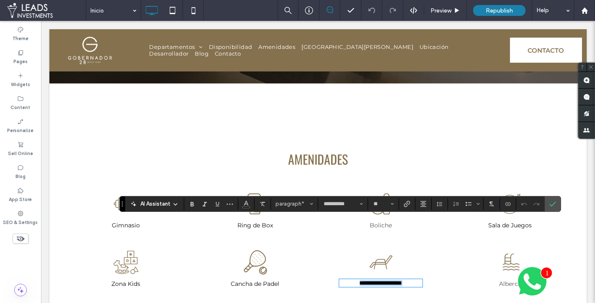
click at [375, 280] on span "**********" at bounding box center [381, 283] width 43 height 6
drag, startPoint x: 380, startPoint y: 221, endPoint x: 345, endPoint y: 220, distance: 34.4
click at [345, 280] on p "**********" at bounding box center [380, 283] width 83 height 6
drag, startPoint x: 432, startPoint y: 223, endPoint x: 439, endPoint y: 224, distance: 6.7
click at [434, 246] on div "**********" at bounding box center [381, 269] width 126 height 46
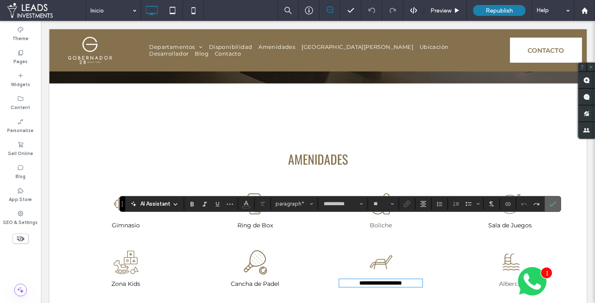
click at [555, 205] on label "Confirm" at bounding box center [552, 204] width 13 height 15
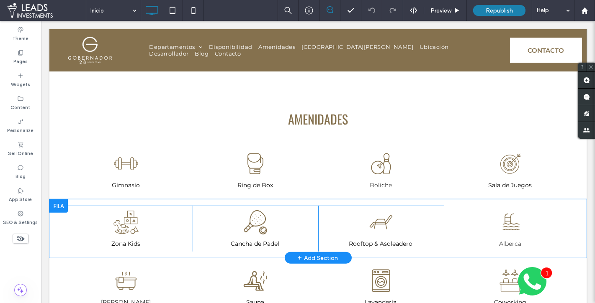
scroll to position [1159, 0]
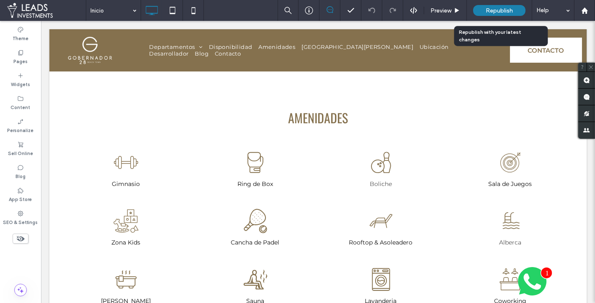
click at [506, 13] on span "Republish" at bounding box center [498, 10] width 27 height 7
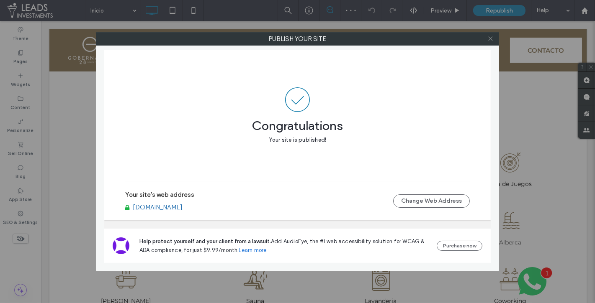
click at [491, 40] on icon at bounding box center [490, 39] width 6 height 6
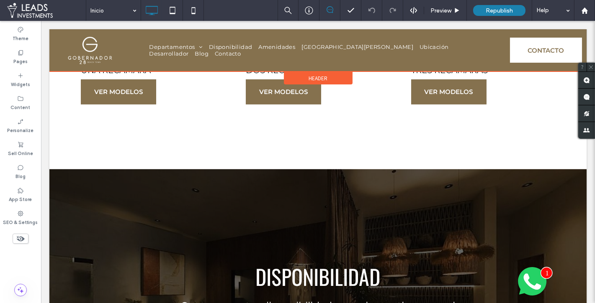
scroll to position [411, 0]
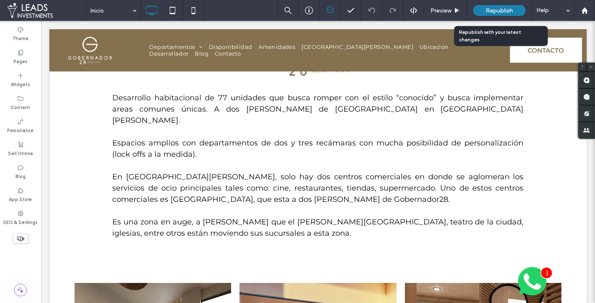
click at [496, 10] on span "Republish" at bounding box center [498, 10] width 27 height 7
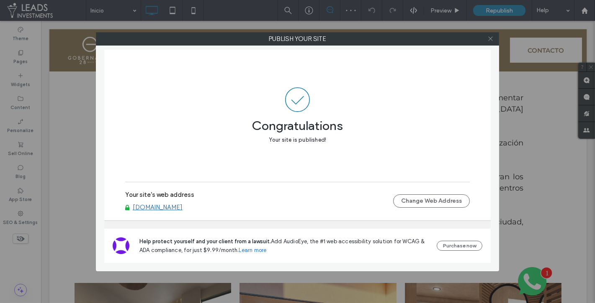
click at [490, 39] on icon at bounding box center [490, 39] width 6 height 6
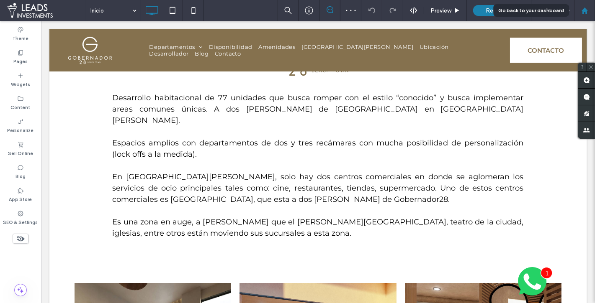
click at [587, 10] on icon at bounding box center [584, 10] width 7 height 7
